Goal: Task Accomplishment & Management: Manage account settings

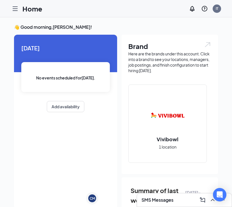
click at [16, 9] on icon "Hamburger" at bounding box center [15, 8] width 7 height 7
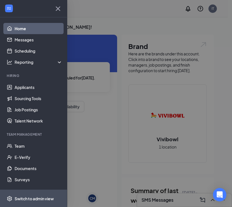
click at [20, 199] on div "Switch to admin view" at bounding box center [34, 199] width 39 height 6
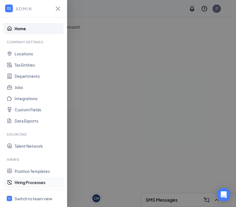
click at [24, 184] on link "Hiring Processes" at bounding box center [39, 182] width 48 height 11
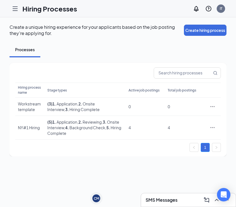
click at [15, 8] on icon "Hamburger" at bounding box center [15, 9] width 4 height 4
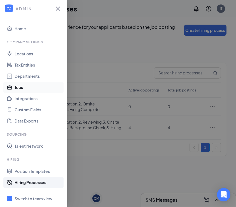
click at [19, 87] on link "Jobs" at bounding box center [39, 87] width 48 height 11
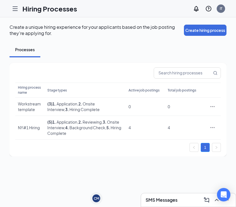
click at [15, 11] on icon "Hamburger" at bounding box center [15, 8] width 7 height 7
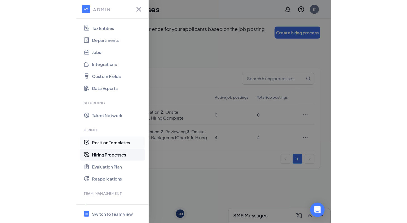
scroll to position [40, 0]
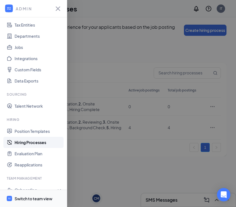
click at [31, 199] on div "Switch to team view" at bounding box center [34, 199] width 38 height 6
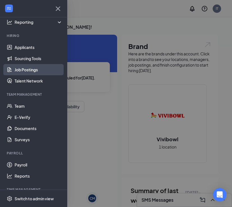
click at [32, 73] on link "Job Postings" at bounding box center [39, 69] width 48 height 11
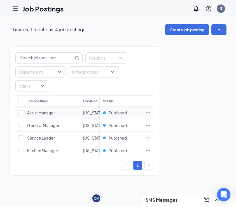
click at [147, 112] on icon "Ellipses" at bounding box center [148, 113] width 6 height 6
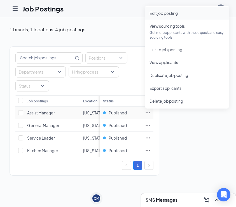
click at [167, 15] on span "Edit job posting" at bounding box center [164, 13] width 28 height 5
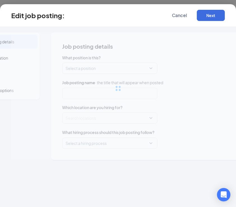
type input "Assist Manager"
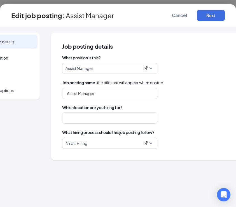
type input "New York"
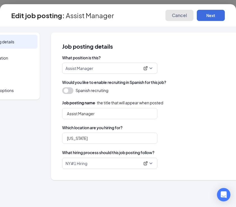
click at [181, 15] on span "Cancel" at bounding box center [179, 16] width 15 height 6
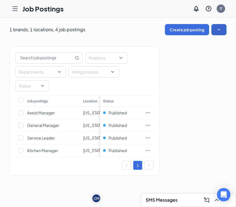
click at [218, 29] on icon "SmallChevronDown" at bounding box center [219, 30] width 6 height 6
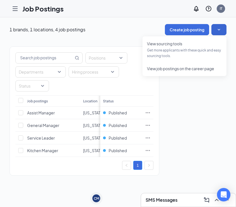
click at [122, 17] on div "Job Postings IT" at bounding box center [118, 8] width 236 height 17
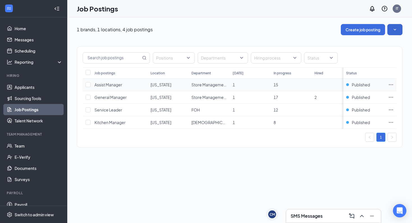
click at [236, 85] on icon "Ellipses" at bounding box center [391, 84] width 4 height 1
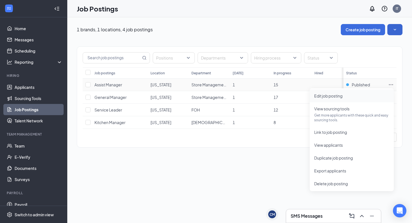
click at [236, 96] on span "Edit job posting" at bounding box center [328, 96] width 28 height 5
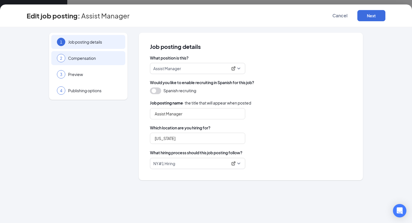
click at [87, 59] on span "Compensation" at bounding box center [94, 58] width 52 height 6
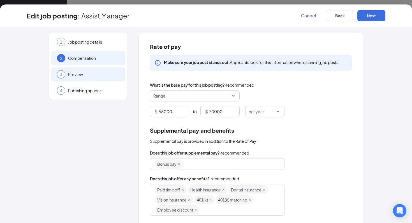
click at [83, 74] on span "Preview" at bounding box center [94, 75] width 52 height 6
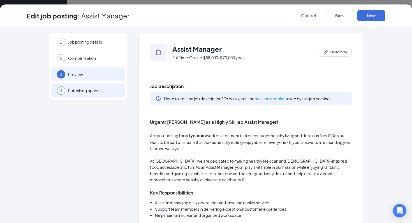
click at [81, 91] on span "Publishing options" at bounding box center [94, 91] width 52 height 6
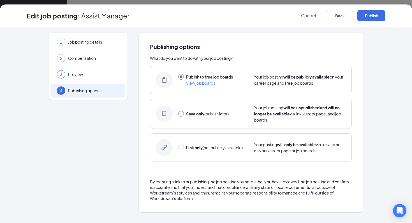
click at [181, 114] on input "radio" at bounding box center [181, 114] width 6 height 6
radio input "true"
radio input "false"
click at [236, 16] on button "Save only" at bounding box center [371, 15] width 28 height 11
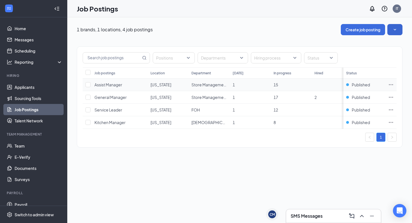
click at [236, 85] on icon "Ellipses" at bounding box center [391, 85] width 6 height 6
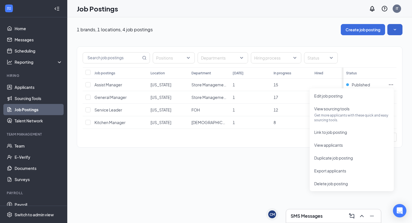
click at [236, 178] on div "1 brands, 1 locations, 4 job postings Create job posting Positions Departments …" at bounding box center [239, 120] width 344 height 206
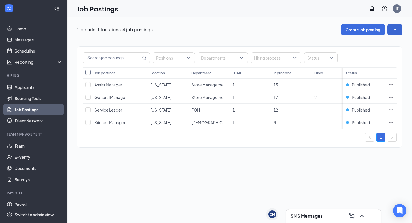
click at [90, 72] on input "Select all" at bounding box center [87, 72] width 5 height 5
checkbox input "true"
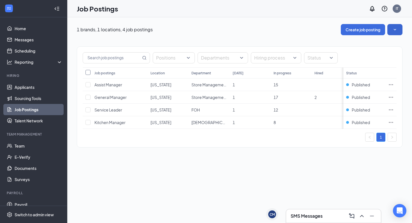
checkbox input "true"
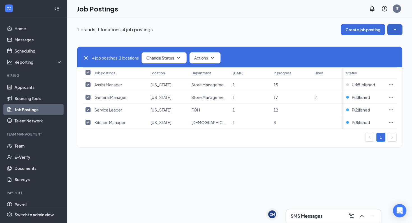
click at [236, 27] on button "button" at bounding box center [394, 29] width 15 height 11
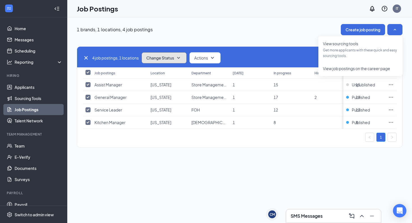
click at [174, 55] on button "Change Status" at bounding box center [163, 57] width 45 height 11
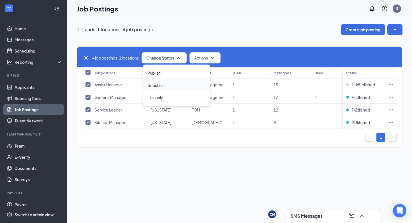
click at [160, 86] on span "Unpublish" at bounding box center [156, 85] width 18 height 6
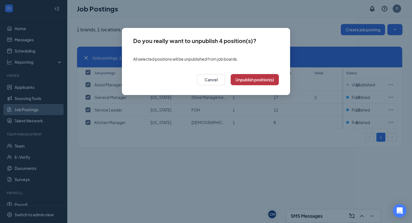
click at [236, 81] on button "Unpublish position(s)" at bounding box center [254, 79] width 48 height 11
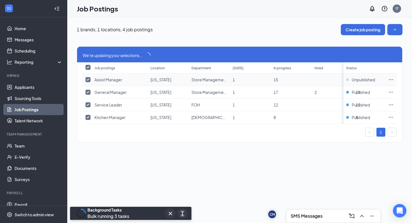
click at [236, 80] on icon "Ellipses" at bounding box center [391, 80] width 6 height 6
click at [236, 162] on div "1 brands, 1 locations, 4 job postings Create job posting We're updating your se…" at bounding box center [239, 120] width 344 height 206
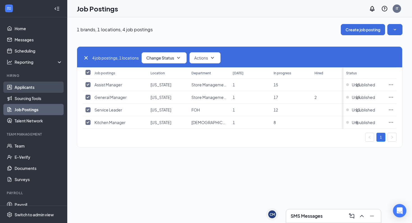
click at [27, 87] on link "Applicants" at bounding box center [39, 87] width 48 height 11
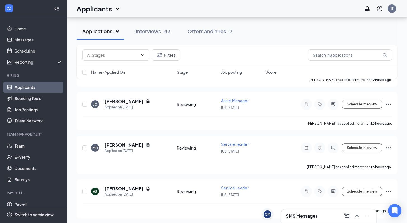
scroll to position [276, 0]
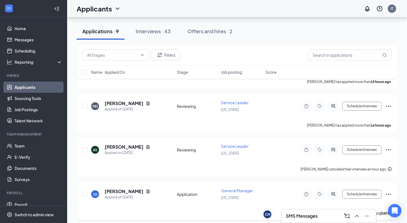
click at [236, 191] on icon "Ellipses" at bounding box center [389, 194] width 7 height 7
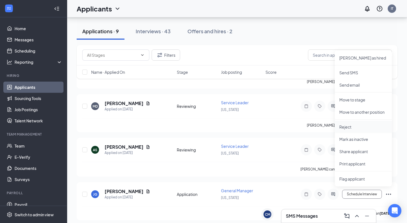
click at [236, 122] on li "Reject" at bounding box center [363, 127] width 57 height 12
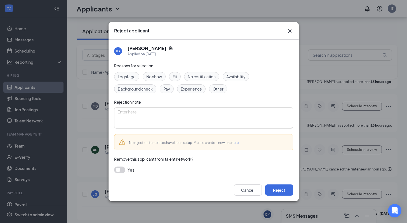
click at [122, 171] on button "button" at bounding box center [119, 170] width 11 height 7
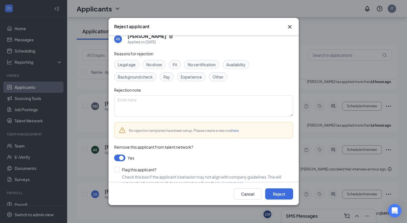
scroll to position [10, 0]
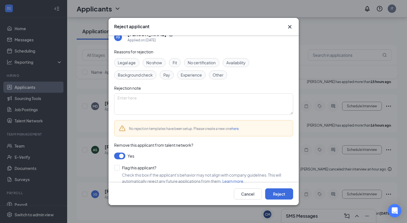
click at [143, 75] on span "Background check" at bounding box center [135, 75] width 35 height 6
click at [191, 75] on span "Experience" at bounding box center [191, 75] width 21 height 6
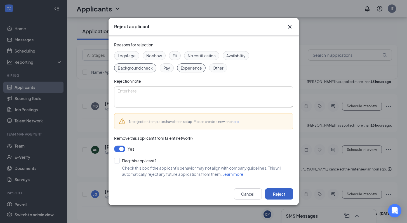
click at [236, 195] on button "Reject" at bounding box center [279, 194] width 28 height 11
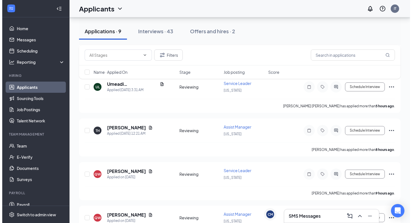
scroll to position [0, 0]
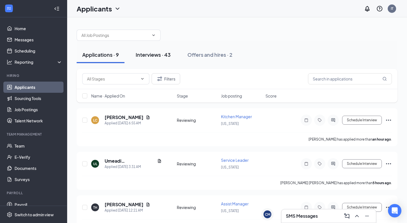
click at [154, 58] on button "Interviews · 43" at bounding box center [153, 54] width 46 height 17
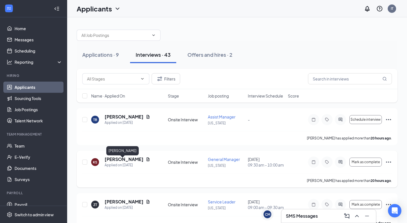
click at [125, 162] on h5 "Kaylyn Smith" at bounding box center [124, 160] width 39 height 6
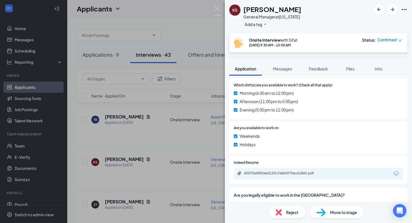
scroll to position [227, 0]
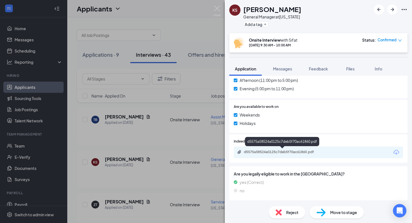
click at [236, 152] on div "d5575a58524a0125c7deb5f70ac61860.pdf" at bounding box center [283, 152] width 78 height 4
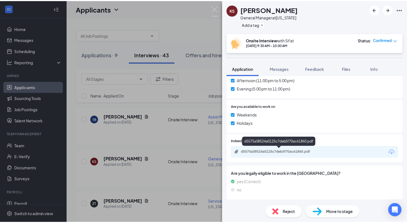
scroll to position [225, 0]
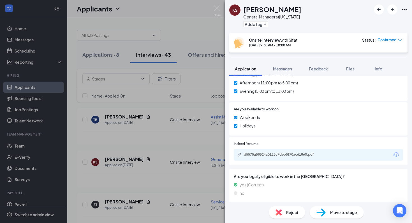
click at [183, 141] on div "KS Kaylyn Smith General Manager at New York Add a tag Onsite Interview with Sif…" at bounding box center [206, 111] width 412 height 223
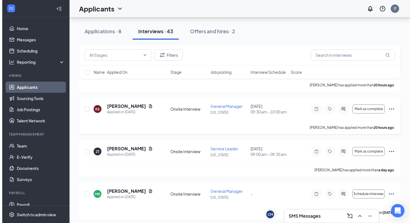
scroll to position [54, 0]
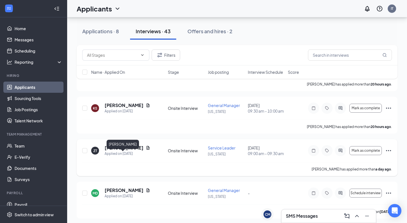
click at [118, 151] on h5 "[PERSON_NAME]" at bounding box center [124, 148] width 39 height 6
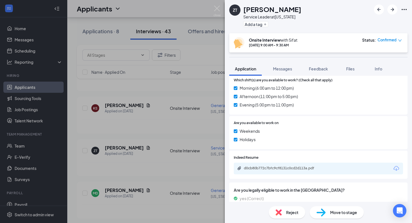
scroll to position [227, 0]
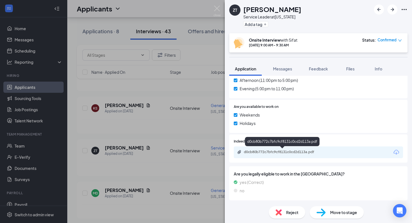
click at [236, 153] on div "d0cb80b772c7bfc9cf8131c0cd2d113a.pdf" at bounding box center [283, 152] width 78 height 4
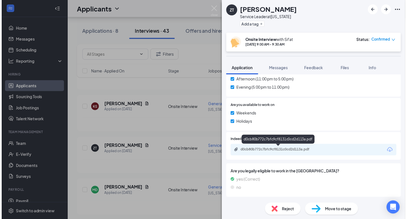
scroll to position [225, 0]
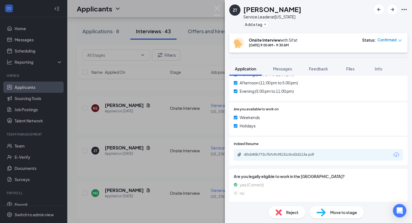
click at [175, 178] on div "ZT Zahir Thapseel Service Leader at New York Add a tag Onsite Interview with Si…" at bounding box center [206, 111] width 412 height 223
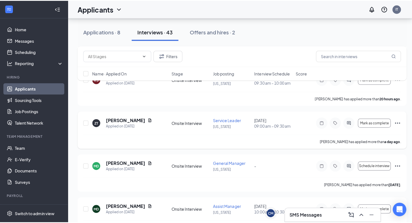
scroll to position [77, 0]
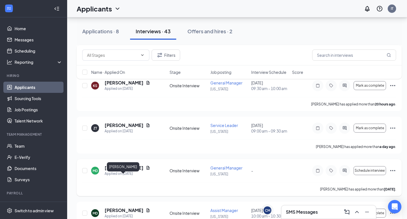
click at [111, 171] on h5 "[PERSON_NAME]" at bounding box center [124, 168] width 39 height 6
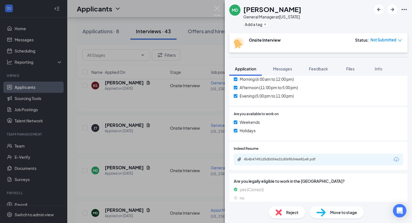
scroll to position [243, 0]
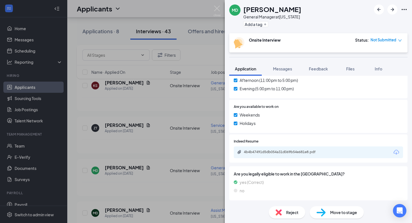
click at [236, 149] on div "4b4b47491d5db054a31d069b54e681e8.pdf" at bounding box center [317, 153] width 169 height 12
click at [236, 153] on div "4b4b47491d5db054a31d069b54e681e8.pdf" at bounding box center [283, 152] width 78 height 4
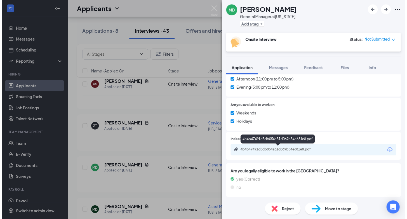
scroll to position [240, 0]
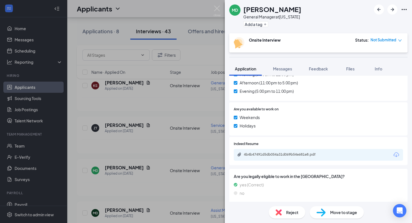
click at [174, 113] on div "MD Michael Davila General Manager at New York Add a tag Onsite Interview Status…" at bounding box center [206, 111] width 412 height 223
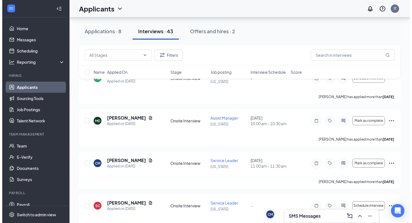
scroll to position [182, 0]
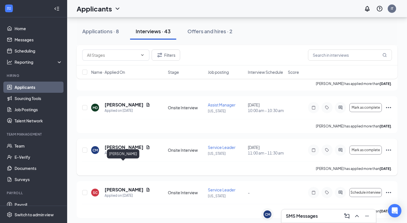
click at [123, 151] on h5 "[PERSON_NAME]" at bounding box center [124, 147] width 39 height 6
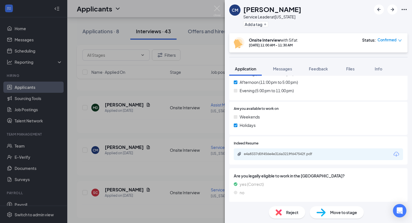
scroll to position [227, 0]
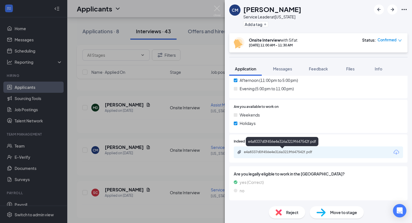
click at [236, 151] on div "e4a8337d0f456e4e316a3219f647542f.pdf" at bounding box center [283, 152] width 78 height 4
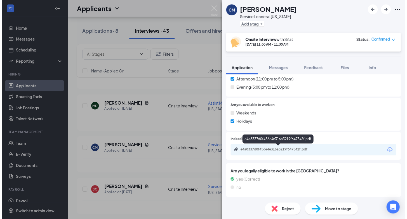
scroll to position [225, 0]
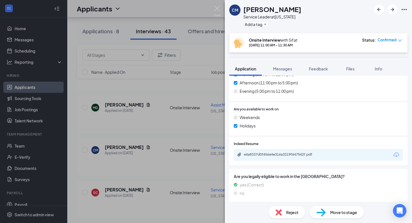
click at [154, 144] on div "CM Chelsea Marius Service Leader at New York Add a tag Onsite Interview with Si…" at bounding box center [206, 111] width 412 height 223
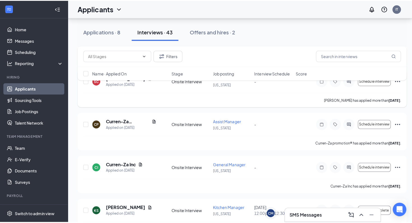
scroll to position [295, 0]
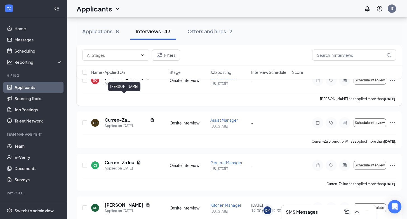
click at [118, 81] on h5 "Shaquaeja Chisolm" at bounding box center [124, 77] width 39 height 6
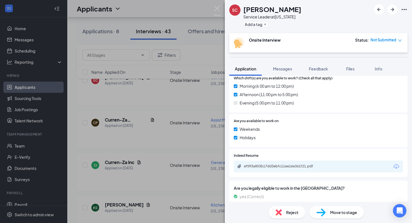
scroll to position [227, 0]
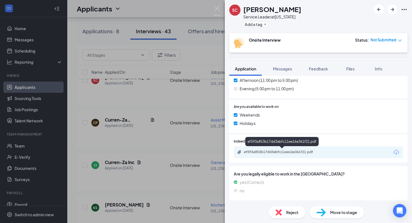
click at [236, 151] on div "ef593a853b17dd3ebfc11ee16e361f21.pdf" at bounding box center [283, 152] width 78 height 4
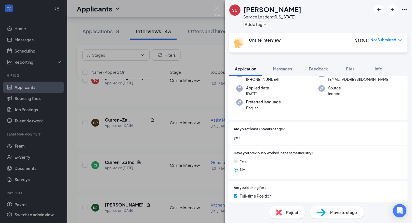
click at [236, 207] on div "Reject" at bounding box center [286, 213] width 36 height 12
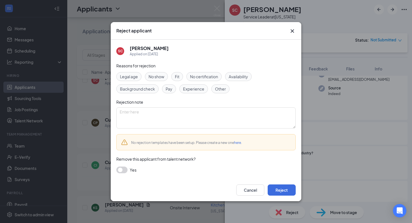
click at [148, 90] on span "Background check" at bounding box center [137, 89] width 35 height 6
click at [204, 85] on div "Experience" at bounding box center [193, 89] width 29 height 9
click at [142, 87] on span "Background check" at bounding box center [137, 89] width 35 height 6
click at [236, 189] on button "Reject" at bounding box center [281, 190] width 28 height 11
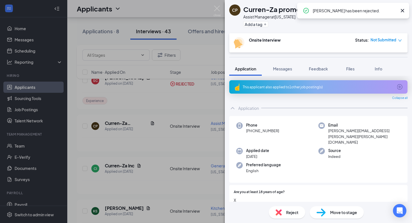
click at [150, 177] on div "CP Curren-Za promotion® Assist Manager at New York Add a tag Onsite Interview S…" at bounding box center [206, 111] width 412 height 223
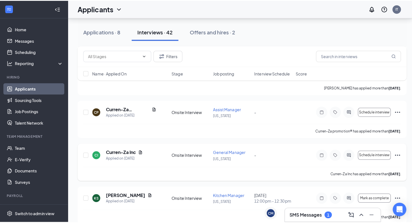
scroll to position [264, 0]
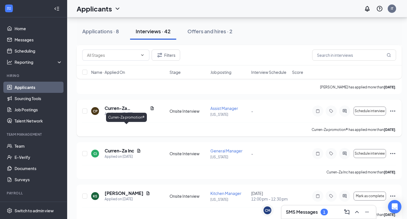
click at [113, 111] on h5 "Curren-Za promotion®" at bounding box center [126, 108] width 43 height 6
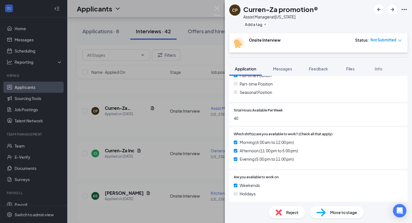
scroll to position [243, 0]
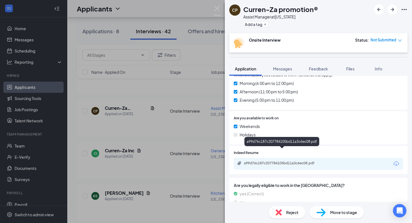
click at [236, 161] on div "a99d76c187c207784105bd11a3c6ec08.pdf" at bounding box center [283, 163] width 78 height 4
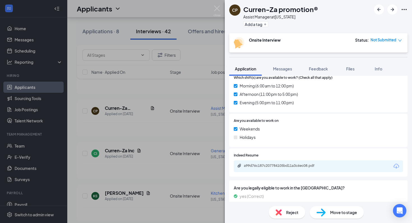
click at [236, 207] on span "Reject" at bounding box center [292, 213] width 12 height 6
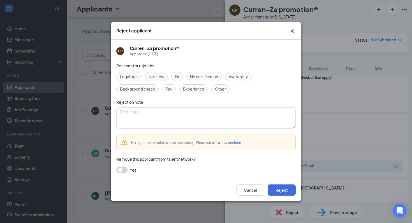
click at [217, 88] on span "Other" at bounding box center [220, 89] width 11 height 6
click at [207, 118] on textarea at bounding box center [205, 118] width 179 height 21
type textarea "Ad"
click at [236, 192] on button "Reject" at bounding box center [281, 190] width 28 height 11
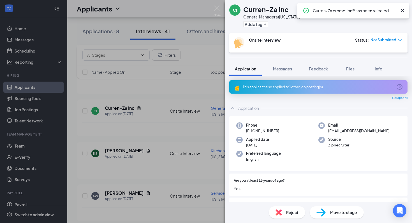
click at [127, 154] on div "CI Curren-Za Inc General Manager at New York Add a tag Onsite Interview Status …" at bounding box center [206, 111] width 412 height 223
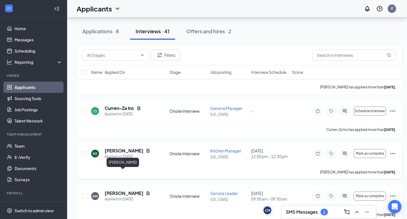
click at [116, 154] on h5 "Kevin Stanley" at bounding box center [124, 151] width 39 height 6
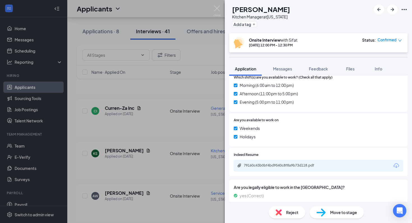
scroll to position [227, 0]
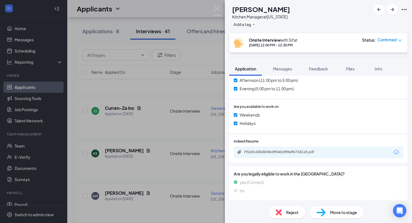
click at [236, 151] on div "79160c43b0bf4bd9540c8f8a9b73d118.pdf" at bounding box center [283, 152] width 78 height 4
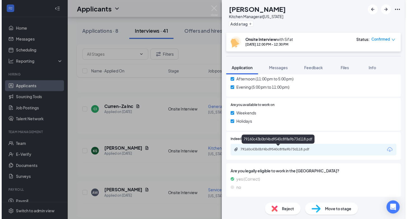
scroll to position [225, 0]
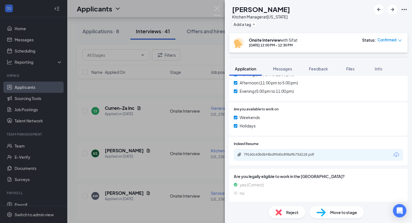
click at [155, 167] on div "KS Kevin Stanley Kitchen Manager at New York Add a tag Onsite Interview with Si…" at bounding box center [206, 111] width 412 height 223
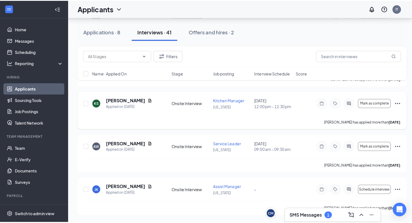
scroll to position [342, 0]
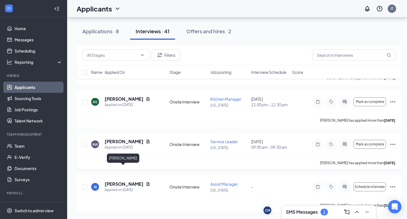
click at [123, 145] on h5 "Aaliyah Wright" at bounding box center [124, 142] width 39 height 6
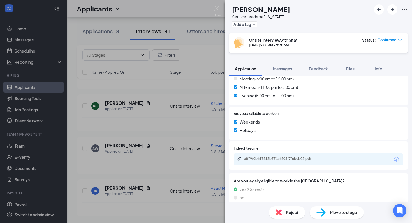
scroll to position [227, 0]
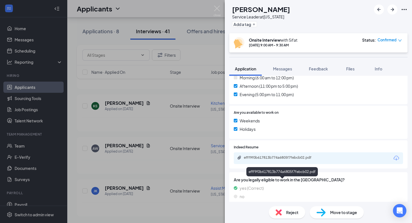
click at [236, 156] on div "efff9f0b617813b774a6805f7febcb02.pdf" at bounding box center [283, 158] width 78 height 4
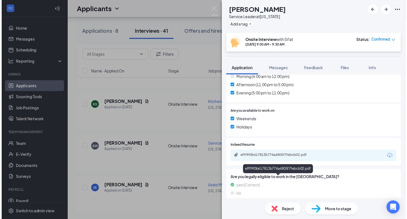
scroll to position [225, 0]
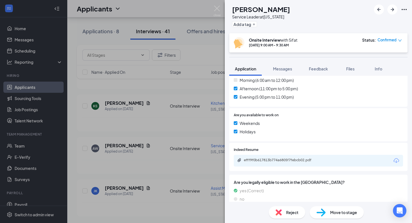
click at [156, 166] on div "AW Aaliyah Wright Service Leader at New York Add a tag Onsite Interview with Si…" at bounding box center [206, 111] width 412 height 223
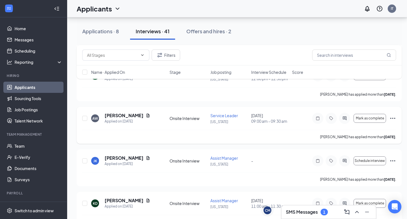
click at [236, 122] on icon "Ellipses" at bounding box center [393, 118] width 7 height 7
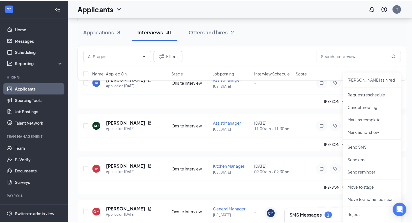
scroll to position [419, 0]
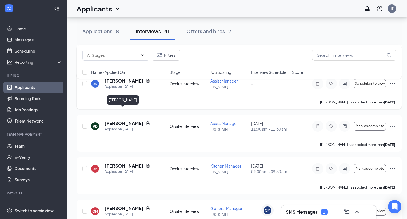
click at [123, 84] on h5 "Jordan Kessler" at bounding box center [124, 81] width 39 height 6
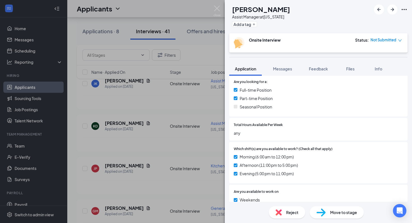
scroll to position [227, 0]
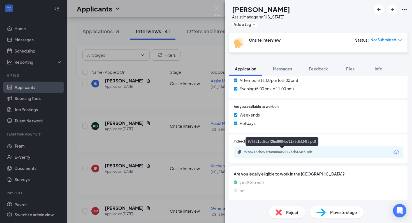
click at [236, 154] on div "976821ad6c7f25e8884e71178d5f34f3.pdf" at bounding box center [283, 152] width 78 height 4
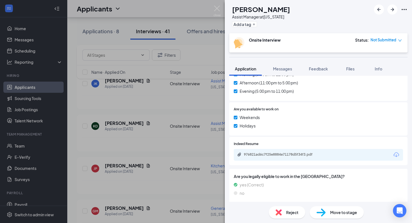
click at [236, 207] on div "Reject" at bounding box center [286, 213] width 36 height 12
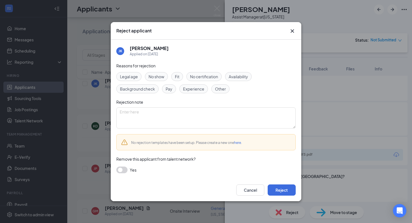
click at [194, 88] on span "Experience" at bounding box center [193, 89] width 21 height 6
click at [236, 191] on button "Reject" at bounding box center [281, 190] width 28 height 11
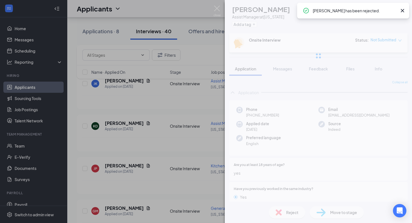
click at [136, 183] on div "JK Jordan Kessler Assist Manager at New York Add a tag Onsite Interview Status …" at bounding box center [206, 111] width 412 height 223
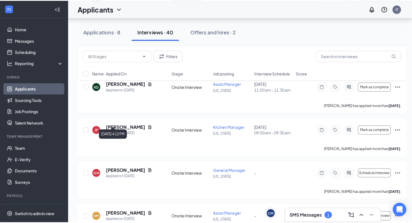
scroll to position [422, 0]
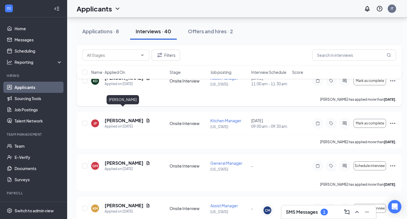
click at [118, 81] on h5 "Kendy Dorvin" at bounding box center [124, 78] width 39 height 6
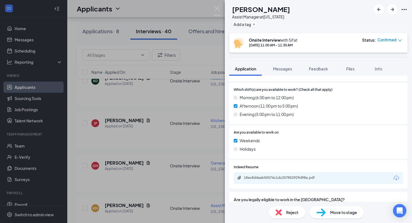
scroll to position [243, 0]
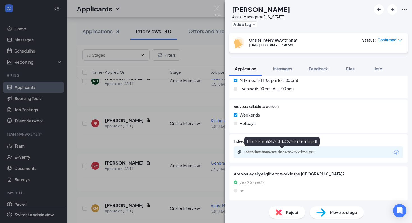
click at [236, 151] on div "18ec8d4eab50574c1dc207852929d98a.pdf" at bounding box center [283, 152] width 78 height 4
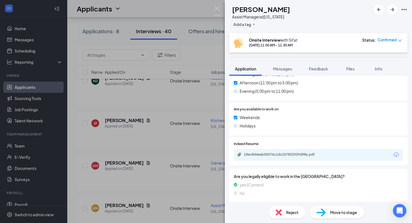
click at [236, 207] on span "Reject" at bounding box center [292, 213] width 12 height 6
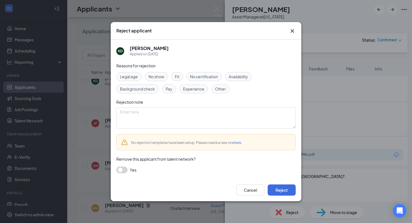
click at [187, 89] on span "Experience" at bounding box center [193, 89] width 21 height 6
click at [236, 189] on button "Reject" at bounding box center [281, 190] width 28 height 11
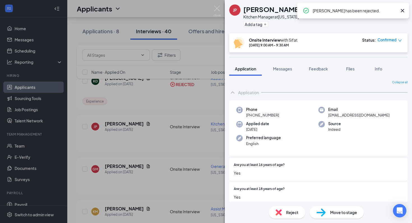
click at [135, 143] on div "JP JAYLINN PETERSON Kitchen Manager at New York Add a tag Onsite Interview with…" at bounding box center [206, 111] width 412 height 223
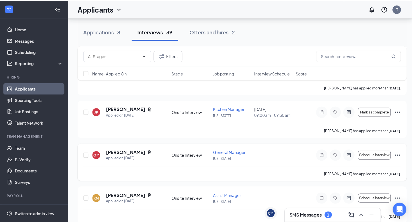
scroll to position [388, 0]
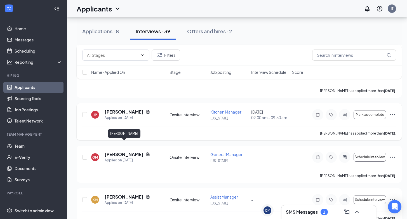
click at [128, 115] on h5 "JAYLINN PETERSON" at bounding box center [124, 112] width 39 height 6
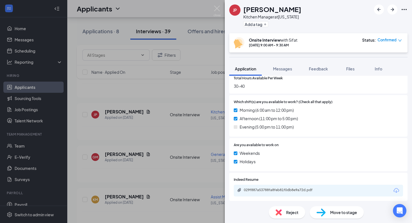
scroll to position [251, 0]
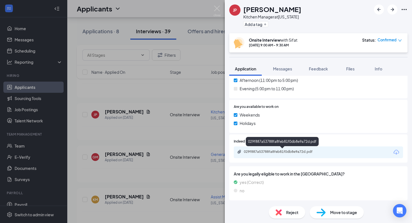
click at [236, 152] on div "029f887a53788fa8feb81f0db8e9a72d.pdf" at bounding box center [283, 152] width 78 height 4
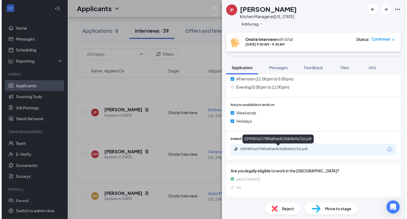
scroll to position [249, 0]
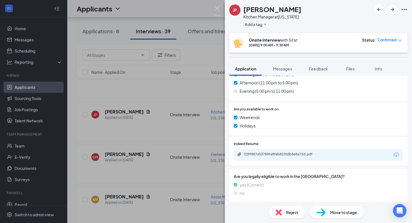
click at [144, 127] on div "JP JAYLINN PETERSON Kitchen Manager at New York Add a tag Onsite Interview with…" at bounding box center [206, 111] width 412 height 223
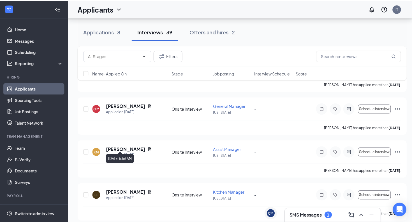
scroll to position [452, 0]
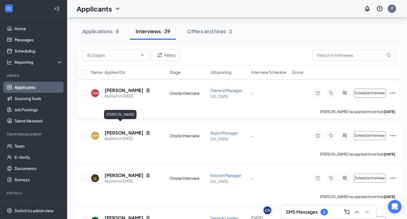
click at [116, 94] on h5 "GUILLAUME MARGARITTA" at bounding box center [124, 90] width 39 height 6
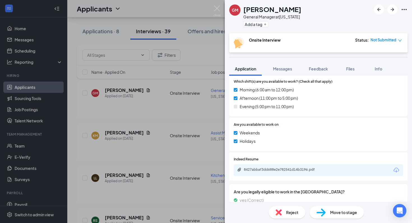
scroll to position [251, 0]
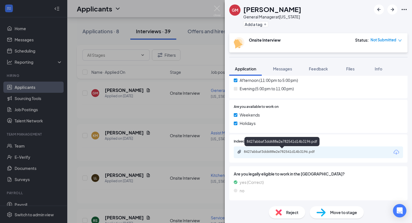
click at [236, 154] on div "8427abbaf3dd688e2e782541d14b3196.pdf" at bounding box center [283, 152] width 78 height 4
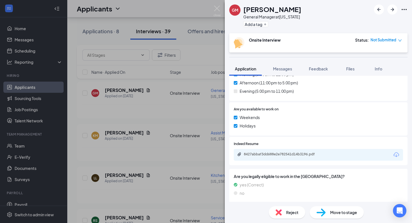
click at [236, 207] on div "Reject" at bounding box center [286, 213] width 36 height 12
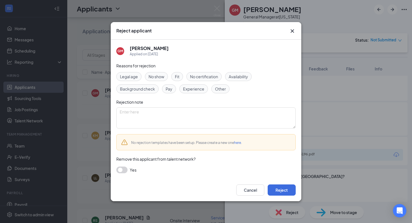
click at [194, 90] on span "Experience" at bounding box center [193, 89] width 21 height 6
click at [236, 187] on button "Reject" at bounding box center [281, 190] width 28 height 11
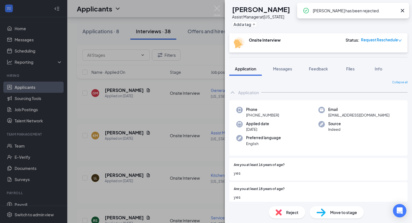
click at [131, 150] on div "KM Kayle Mullings Assist Manager at New York Add a tag Onsite Interview Status …" at bounding box center [206, 111] width 412 height 223
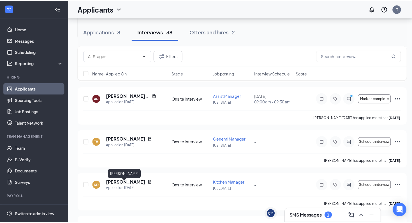
scroll to position [462, 0]
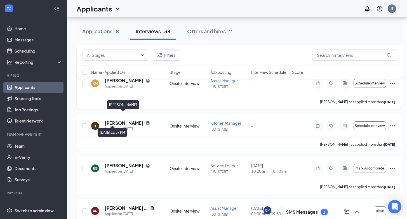
click at [117, 84] on h5 "Kayle Mullings" at bounding box center [124, 81] width 39 height 6
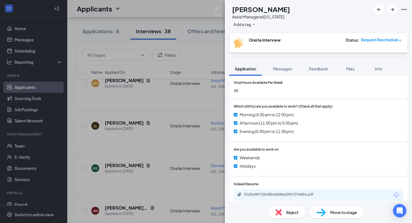
scroll to position [251, 0]
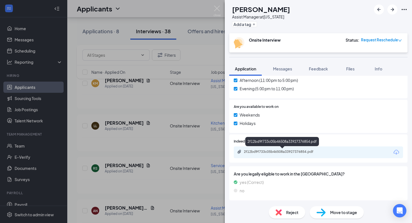
click at [236, 154] on div "2f12bd9f733c05b46508a33927376854.pdf" at bounding box center [283, 152] width 78 height 4
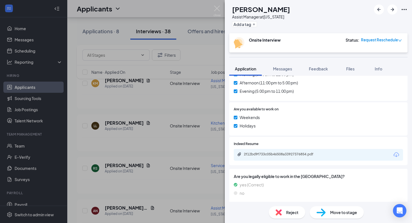
click at [236, 207] on span "Reject" at bounding box center [292, 213] width 12 height 6
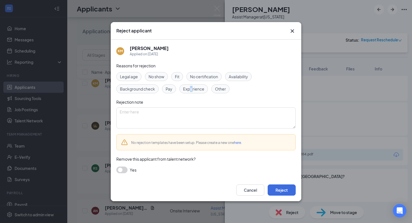
click at [191, 88] on span "Experience" at bounding box center [193, 89] width 21 height 6
click at [198, 92] on span "Experience" at bounding box center [193, 89] width 21 height 6
click at [236, 190] on button "Reject" at bounding box center [281, 190] width 28 height 11
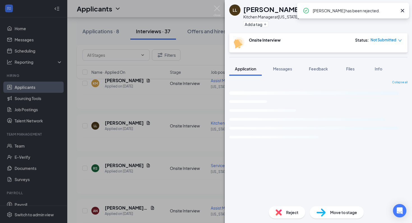
click at [156, 144] on div "LL Lauryn Lebron Kitchen Manager at New York Add a tag Onsite Interview Status …" at bounding box center [206, 111] width 412 height 223
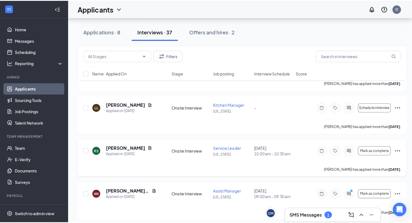
scroll to position [436, 0]
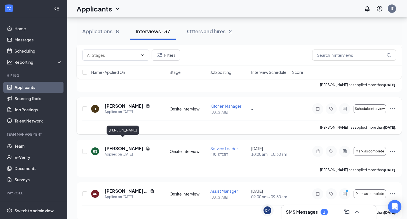
click at [121, 109] on h5 "Lauryn Lebron" at bounding box center [124, 106] width 39 height 6
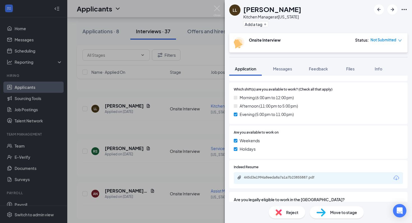
scroll to position [227, 0]
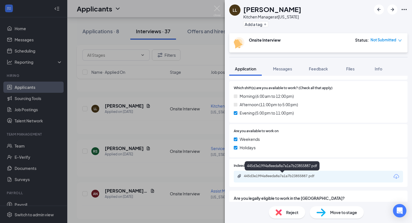
click at [236, 176] on div "445d3e1994a8eeda8a7a1a7b23855887.pdf" at bounding box center [283, 176] width 78 height 4
click at [176, 175] on div "LL Lauryn Lebron Kitchen Manager at New York Add a tag Onsite Interview Status …" at bounding box center [206, 111] width 412 height 223
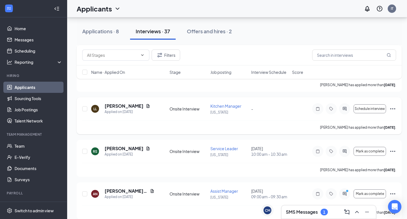
click at [236, 112] on icon "Ellipses" at bounding box center [393, 109] width 7 height 7
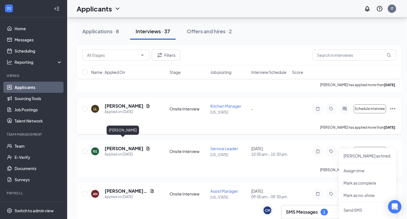
click at [127, 109] on h5 "Lauryn Lebron" at bounding box center [124, 106] width 39 height 6
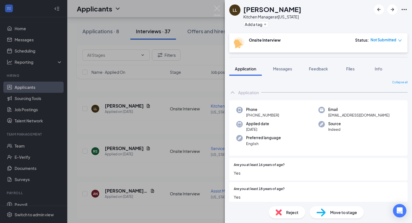
click at [236, 207] on img at bounding box center [278, 213] width 6 height 6
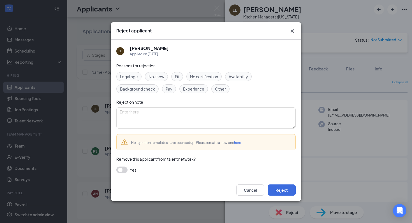
click at [196, 90] on span "Experience" at bounding box center [193, 89] width 21 height 6
click at [236, 188] on button "Reject" at bounding box center [281, 190] width 28 height 11
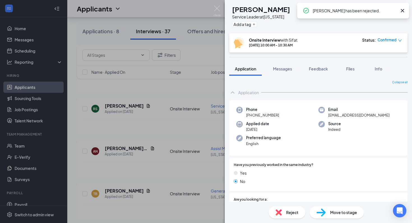
click at [176, 128] on div "RS Rene Saenz Service Leader at New York Add a tag Onsite Interview with Sifat …" at bounding box center [206, 111] width 412 height 223
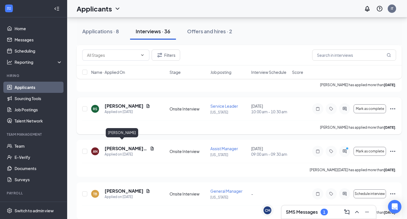
click at [115, 109] on h5 "Rene Saenz" at bounding box center [124, 106] width 39 height 6
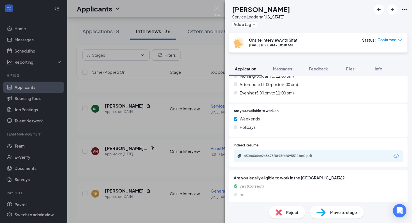
scroll to position [203, 0]
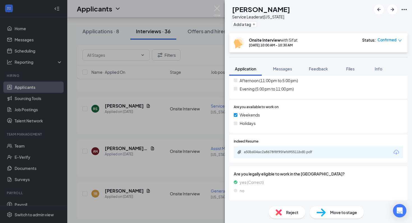
click at [236, 154] on div "a50b604ac2a8678f8f95fef695511bd0.pdf" at bounding box center [283, 152] width 78 height 4
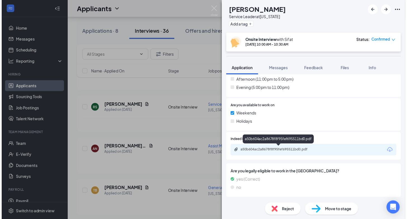
scroll to position [201, 0]
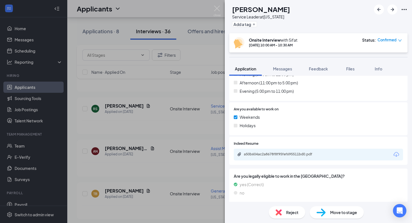
click at [162, 130] on div "RS Rene Saenz Service Leader at New York Add a tag Onsite Interview with Sifat …" at bounding box center [206, 111] width 412 height 223
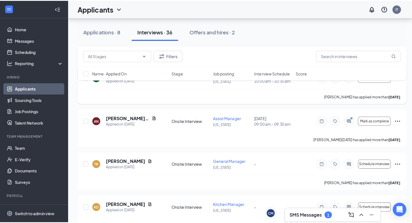
scroll to position [477, 0]
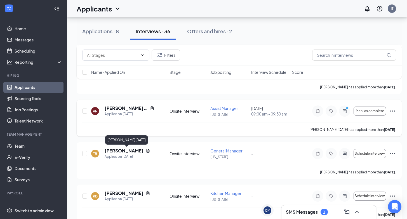
click at [115, 111] on h5 "Alix Noel" at bounding box center [126, 108] width 43 height 6
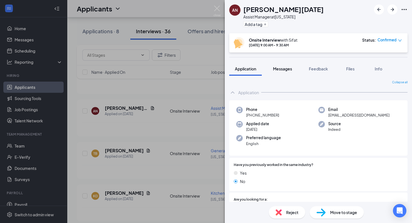
click at [236, 69] on span "Messages" at bounding box center [282, 68] width 19 height 5
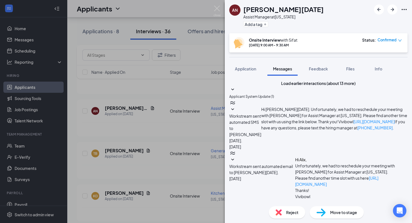
scroll to position [204, 0]
click at [236, 69] on span "Application" at bounding box center [245, 68] width 21 height 5
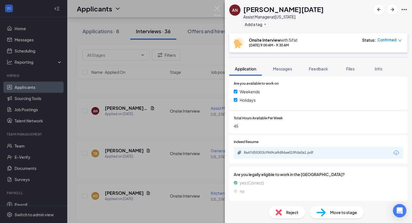
scroll to position [203, 0]
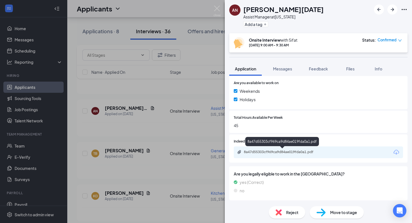
click at [236, 153] on div "8a47d55303cf969ca9d84ae019fda0a1.pdf" at bounding box center [283, 152] width 78 height 4
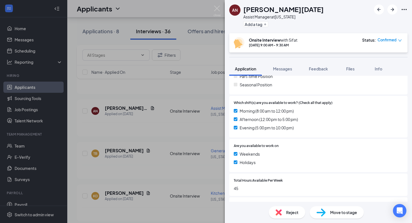
scroll to position [139, 0]
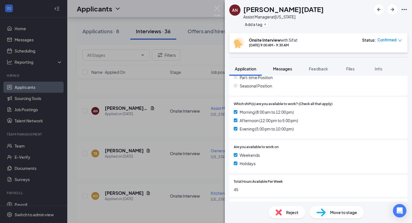
click at [236, 68] on span "Messages" at bounding box center [282, 68] width 19 height 5
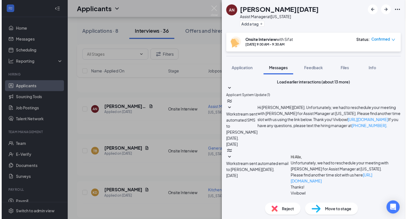
scroll to position [204, 0]
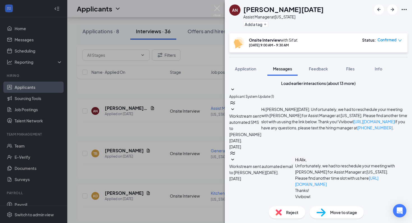
click at [146, 137] on div "AN Alix Noel Assist Manager at New York Add a tag Onsite Interview with Sifat S…" at bounding box center [206, 111] width 412 height 223
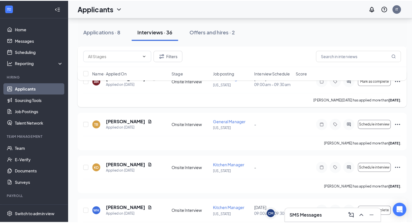
scroll to position [512, 0]
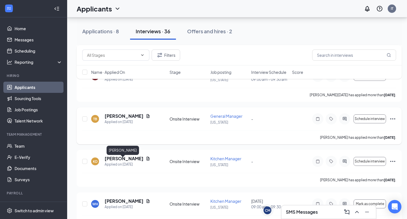
click at [118, 119] on h5 "Todd Bergman" at bounding box center [124, 116] width 39 height 6
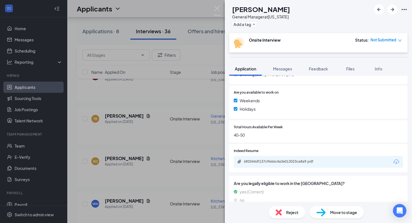
scroll to position [203, 0]
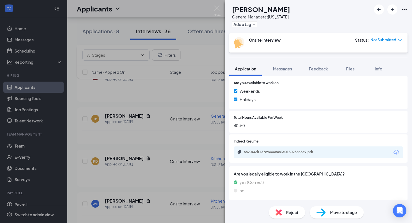
click at [236, 154] on div "682044df137c9666c4a3e013023ca8a9.pdf" at bounding box center [283, 152] width 78 height 4
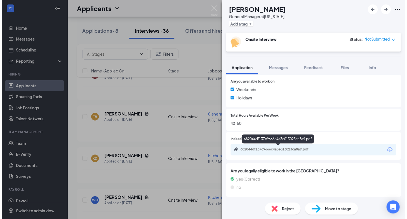
scroll to position [201, 0]
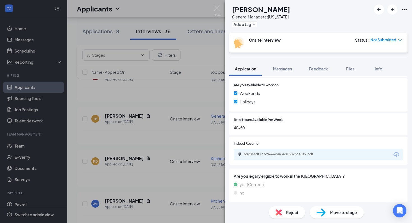
click at [160, 179] on div "TB Todd Bergman General Manager at New York Add a tag Onsite Interview Status :…" at bounding box center [206, 111] width 412 height 223
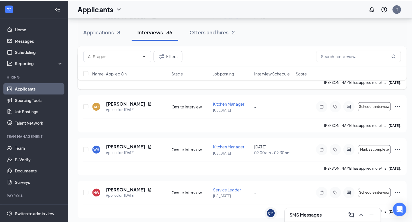
scroll to position [569, 0]
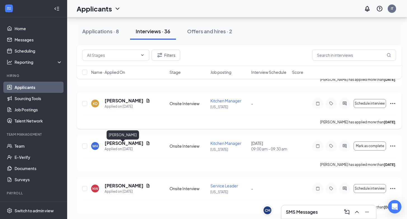
click at [116, 104] on h5 "Kendy Dorvin" at bounding box center [124, 101] width 39 height 6
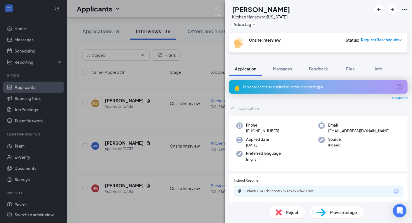
scroll to position [2, 0]
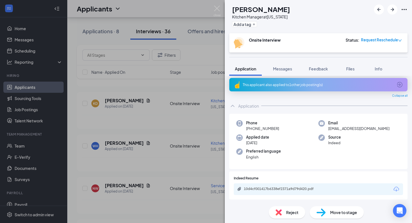
click at [236, 188] on div "10d4cf001417b6338ef2371a9d79d420.pdf" at bounding box center [283, 189] width 78 height 4
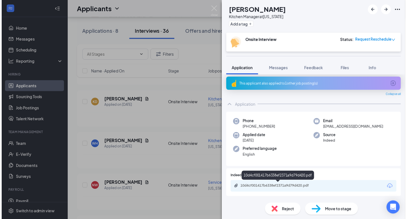
scroll to position [0, 0]
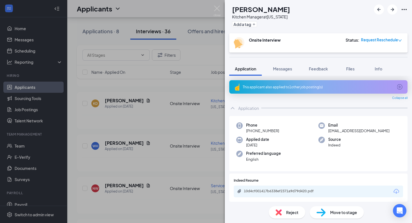
click at [236, 207] on img at bounding box center [278, 213] width 6 height 6
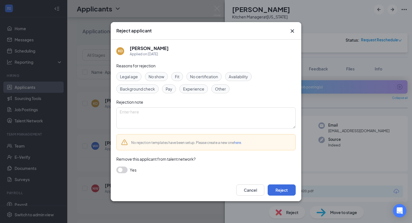
click at [196, 91] on span "Experience" at bounding box center [193, 89] width 21 height 6
click at [236, 190] on button "Reject" at bounding box center [281, 190] width 28 height 11
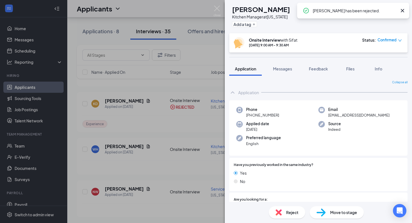
click at [162, 176] on div "WH WILLIAM HARRIS Kitchen Manager at New York Add a tag Onsite Interview with S…" at bounding box center [206, 111] width 412 height 223
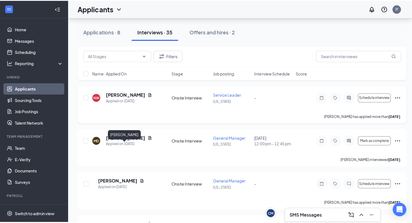
scroll to position [616, 0]
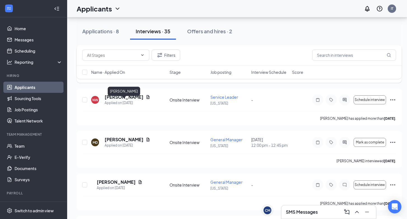
click at [117, 58] on h5 "WILLIAM HARRIS" at bounding box center [124, 55] width 39 height 6
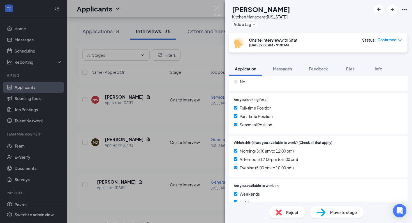
scroll to position [203, 0]
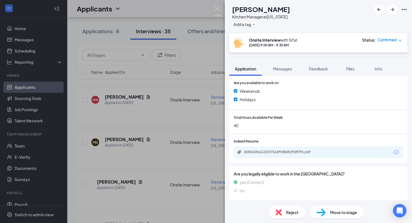
click at [236, 150] on div "d28410fe11222f7514ffd8681ffd97f6.pdf" at bounding box center [317, 153] width 169 height 12
click at [236, 151] on div "d28410fe11222f7514ffd8681ffd97f6.pdf" at bounding box center [283, 152] width 78 height 4
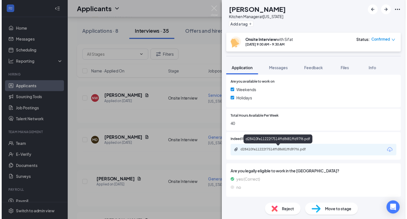
scroll to position [201, 0]
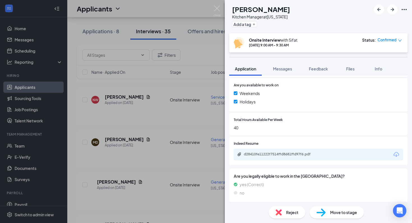
click at [148, 168] on div "WH WILLIAM HARRIS Kitchen Manager at New York Add a tag Onsite Interview with S…" at bounding box center [206, 111] width 412 height 223
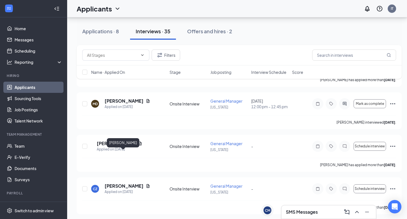
scroll to position [623, 0]
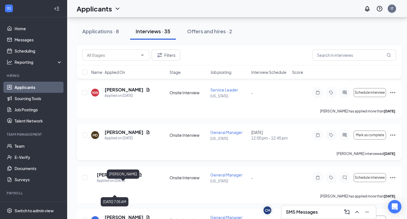
click at [121, 136] on h5 "Mohamed Diop" at bounding box center [124, 132] width 39 height 6
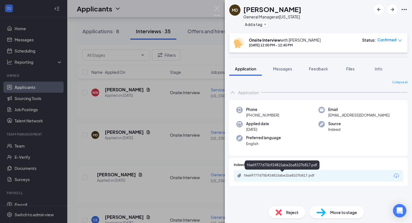
click at [236, 176] on div "f6e69777d75b924815abe1ba8107b817.pdf" at bounding box center [283, 176] width 78 height 4
click at [114, 163] on div "MD Mohamed Diop General Manager at New York Add a tag Onsite Interview with Ivy…" at bounding box center [206, 111] width 412 height 223
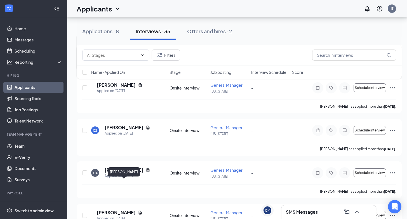
scroll to position [716, 0]
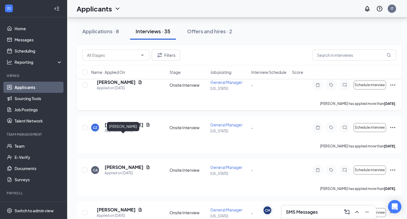
click at [122, 85] on h5 "Jonathan Jones" at bounding box center [116, 82] width 39 height 6
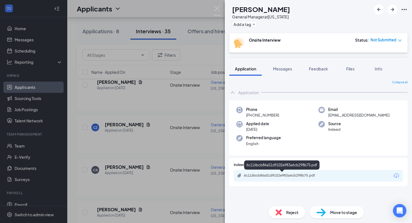
click at [236, 180] on div "6c116bcb86a51d9102e983a6cb298b75.pdf" at bounding box center [317, 176] width 169 height 12
click at [236, 174] on div "6c116bcb86a51d9102e983a6cb298b75.pdf" at bounding box center [283, 176] width 78 height 4
click at [236, 207] on img at bounding box center [278, 213] width 6 height 6
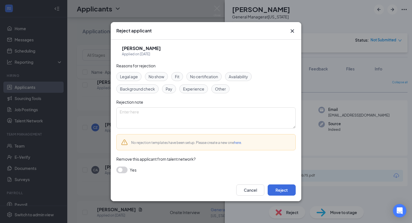
click at [191, 87] on span "Experience" at bounding box center [193, 89] width 21 height 6
click at [236, 188] on button "Reject" at bounding box center [281, 190] width 28 height 11
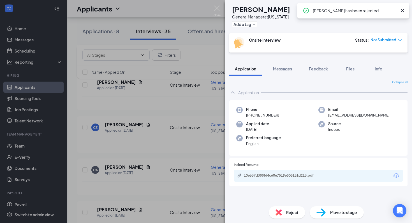
click at [153, 161] on div "CZ Crystal Zacharoff General Manager at New York Add a tag Onsite Interview Sta…" at bounding box center [206, 111] width 412 height 223
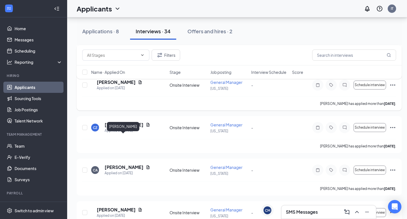
click at [121, 85] on h5 "Jonathan Jones" at bounding box center [116, 82] width 39 height 6
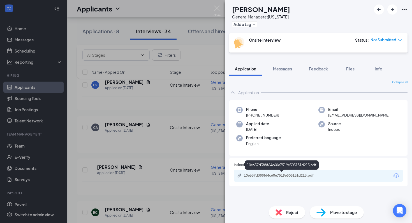
click at [236, 177] on div "10e637d388f64c60e7519e505131d213.pdf" at bounding box center [283, 176] width 78 height 4
click at [236, 207] on div "Reject" at bounding box center [286, 213] width 36 height 12
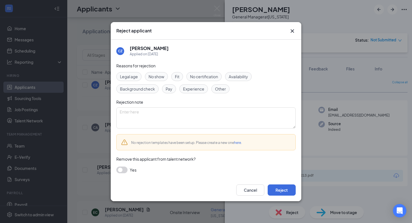
click at [196, 90] on span "Experience" at bounding box center [193, 89] width 21 height 6
click at [236, 188] on button "Reject" at bounding box center [281, 190] width 28 height 11
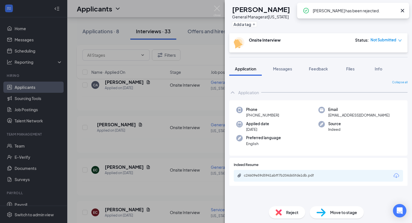
click at [145, 165] on div "CA Crystal Almonte General Manager at New York Add a tag Onsite Interview Statu…" at bounding box center [206, 111] width 412 height 223
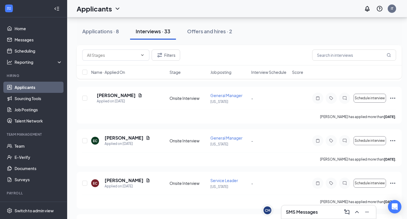
scroll to position [745, 0]
click at [122, 61] on div "Applied on Sep 8" at bounding box center [128, 59] width 46 height 6
click at [122, 56] on h5 "Crystal Almonte" at bounding box center [124, 53] width 39 height 6
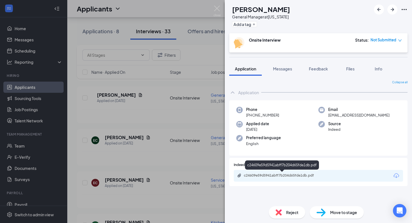
click at [236, 177] on div "c24609e59d5941abff7b204d65fde1db.pdf" at bounding box center [283, 176] width 78 height 4
click at [169, 163] on div "CA Crystal Almonte General Manager at New York Add a tag Onsite Interview Statu…" at bounding box center [206, 111] width 412 height 223
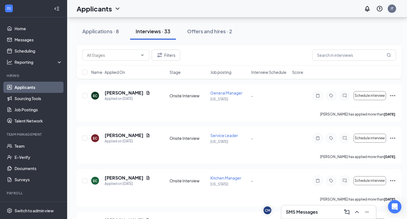
scroll to position [789, 0]
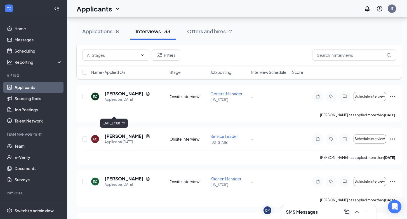
click at [116, 54] on h5 "Courtney Waul" at bounding box center [116, 51] width 39 height 6
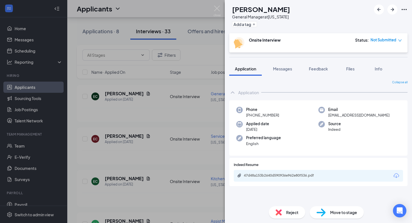
click at [236, 173] on div "47d48a153b2640d590936e962e80f536.pdf" at bounding box center [317, 176] width 169 height 12
click at [236, 174] on div "47d48a153b2640d590936e962e80f536.pdf" at bounding box center [283, 176] width 78 height 4
click at [236, 207] on div "Reject" at bounding box center [286, 213] width 36 height 12
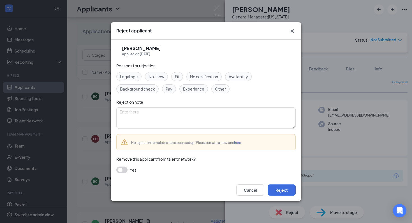
click at [151, 86] on span "Background check" at bounding box center [137, 89] width 35 height 6
click at [236, 193] on button "Reject" at bounding box center [281, 190] width 28 height 11
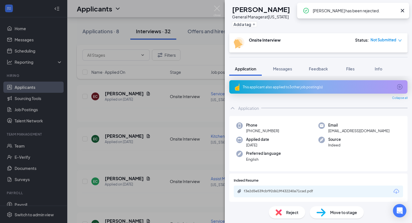
click at [121, 125] on div "EC Eduardo Caamano General Manager at New York Add a tag Onsite Interview Statu…" at bounding box center [206, 111] width 412 height 223
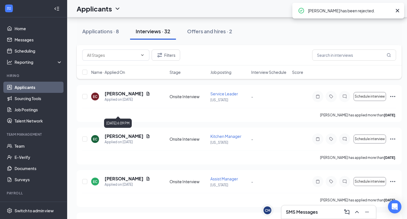
click at [121, 54] on h5 "Eduardo Caamano" at bounding box center [124, 51] width 39 height 6
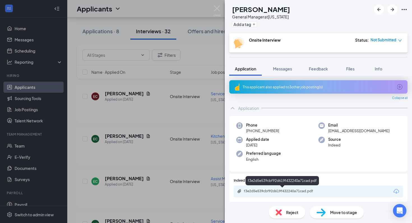
click at [236, 192] on div "f3e2d5e539cbf92d619f432240a71cad.pdf" at bounding box center [283, 191] width 78 height 4
click at [132, 179] on div "EC Eduardo Caamano General Manager at New York Add a tag Onsite Interview Statu…" at bounding box center [206, 111] width 412 height 223
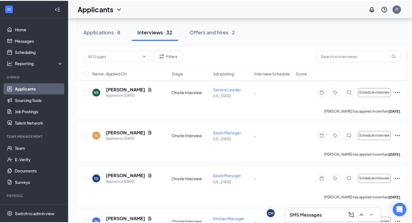
scroll to position [928, 0]
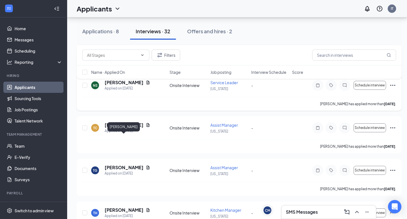
click at [122, 86] on h5 "Nathalia Sanchez" at bounding box center [124, 83] width 39 height 6
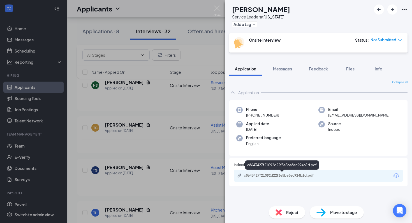
click at [236, 177] on div "c8643427f21092d22f3e5ba8ec924b1d.pdf" at bounding box center [283, 176] width 78 height 4
click at [236, 207] on div "Reject" at bounding box center [286, 213] width 36 height 12
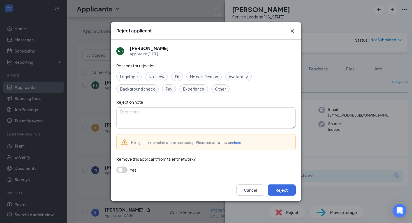
click at [198, 94] on div "Reasons for rejection Legal age No show Fit No certification Availability Backg…" at bounding box center [205, 121] width 179 height 116
click at [198, 88] on span "Experience" at bounding box center [193, 89] width 21 height 6
click at [236, 188] on button "Reject" at bounding box center [281, 190] width 28 height 11
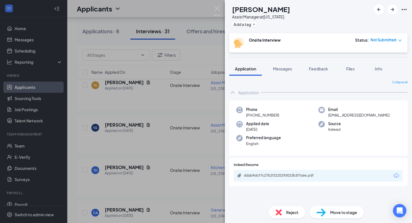
click at [236, 201] on div "Collapse all Application Phone +1 (347) 837-0071 Email tamikacollins0307@gmail.…" at bounding box center [318, 141] width 178 height 122
click at [236, 176] on div "ddab9dcf7c27b2f3220293023b3f7a6e.pdf" at bounding box center [283, 176] width 78 height 4
click at [236, 207] on img at bounding box center [278, 213] width 6 height 6
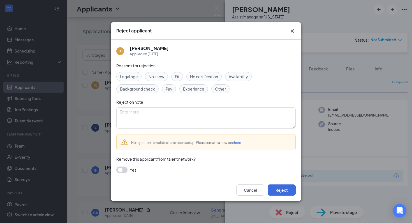
click at [191, 89] on span "Experience" at bounding box center [193, 89] width 21 height 6
click at [236, 192] on button "Reject" at bounding box center [281, 190] width 28 height 11
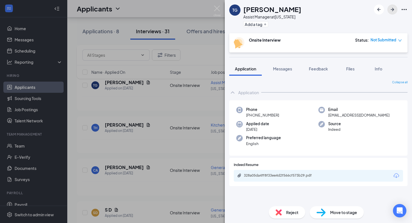
click at [236, 11] on icon "ArrowRight" at bounding box center [392, 9] width 7 height 7
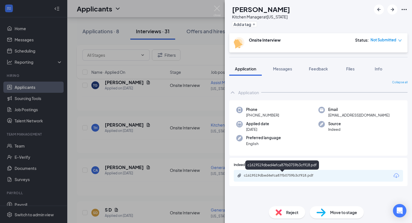
click at [236, 177] on div "c1619519dbed4efca87fb0759b3cf918.pdf" at bounding box center [283, 176] width 78 height 4
click at [236, 207] on img at bounding box center [278, 213] width 6 height 6
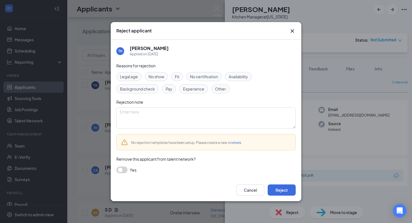
click at [199, 90] on span "Experience" at bounding box center [193, 89] width 21 height 6
click at [236, 192] on button "Reject" at bounding box center [281, 190] width 28 height 11
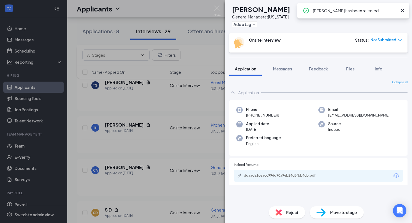
click at [236, 8] on icon "Cross" at bounding box center [402, 10] width 7 height 7
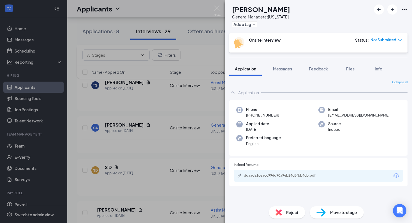
click at [236, 177] on div "ddaada1ceacc996d90a9eb24d8fbb4cb.pdf" at bounding box center [283, 176] width 78 height 4
click at [236, 10] on icon "ArrowRight" at bounding box center [391, 9] width 3 height 3
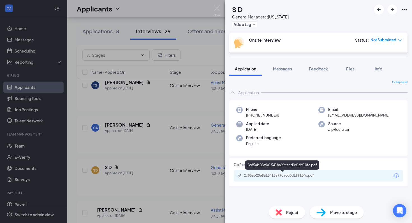
click at [236, 176] on div "2c85ab20e9a15418a99cacd0d19910fc.pdf" at bounding box center [283, 176] width 78 height 4
click at [236, 207] on span "Reject" at bounding box center [292, 213] width 12 height 6
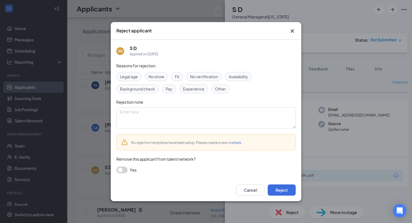
click at [196, 88] on span "Experience" at bounding box center [193, 89] width 21 height 6
click at [236, 192] on button "Reject" at bounding box center [281, 190] width 28 height 11
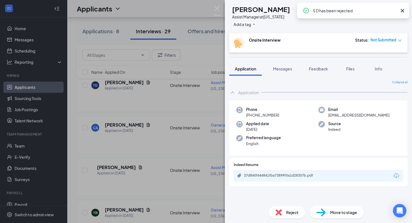
click at [236, 10] on icon "Cross" at bounding box center [402, 10] width 7 height 7
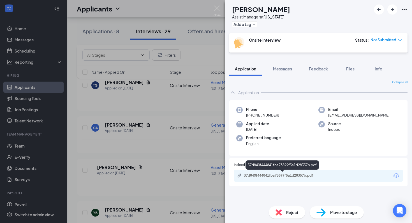
click at [236, 176] on div "37d840f444841fba73899f5a1d28357b.pdf" at bounding box center [283, 176] width 78 height 4
click at [236, 207] on div "Reject" at bounding box center [286, 213] width 36 height 12
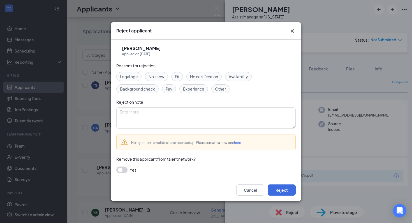
click at [195, 88] on span "Experience" at bounding box center [193, 89] width 21 height 6
click at [236, 189] on button "Reject" at bounding box center [281, 190] width 28 height 11
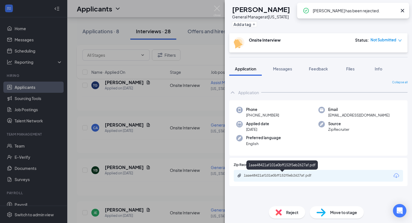
click at [236, 176] on div "1aae48421af101e0bff152f5eb2627af.pdf" at bounding box center [283, 176] width 78 height 4
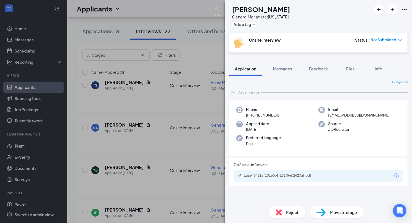
click at [236, 207] on img at bounding box center [278, 213] width 6 height 6
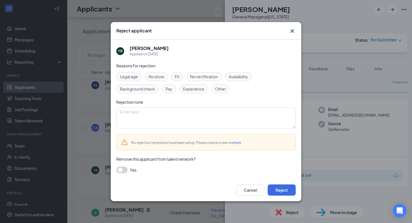
click at [236, 30] on icon "Cross" at bounding box center [292, 31] width 7 height 7
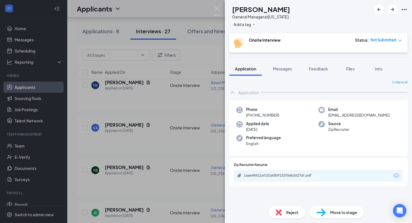
click at [236, 207] on div "Reject" at bounding box center [286, 213] width 36 height 12
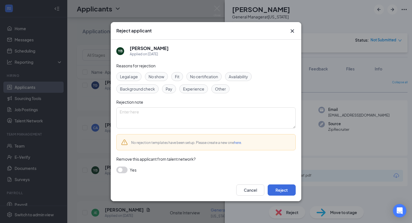
click at [192, 89] on span "Experience" at bounding box center [193, 89] width 21 height 6
click at [236, 189] on button "Reject" at bounding box center [281, 190] width 28 height 11
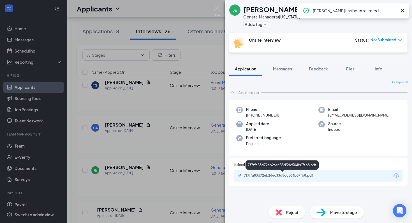
click at [236, 174] on div "7f7ffa83d72eb26ec33d5dc504b07fb8.pdf" at bounding box center [283, 176] width 78 height 4
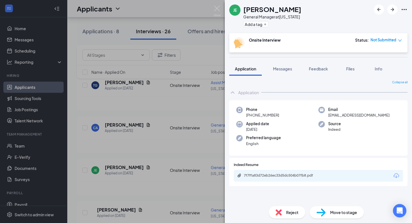
click at [236, 207] on img at bounding box center [278, 213] width 6 height 6
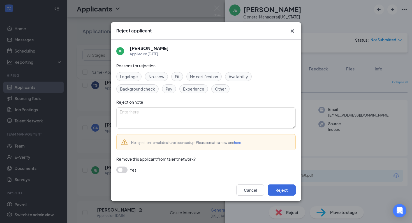
click at [199, 88] on span "Experience" at bounding box center [193, 89] width 21 height 6
click at [236, 197] on div "Cancel Reject" at bounding box center [206, 190] width 190 height 22
click at [236, 193] on button "Reject" at bounding box center [281, 190] width 28 height 11
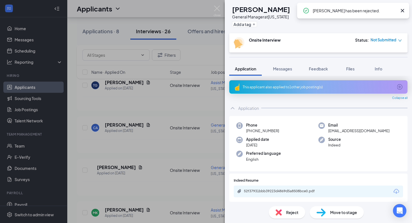
click at [236, 190] on div "52f37931bbb39223d4869d5a8508bce0.pdf" at bounding box center [283, 191] width 78 height 4
click at [236, 207] on div "Reject" at bounding box center [286, 213] width 36 height 12
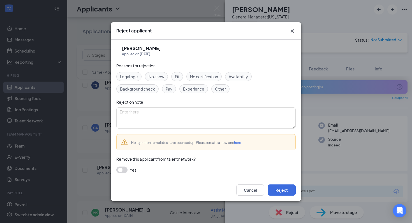
click at [193, 88] on span "Experience" at bounding box center [193, 89] width 21 height 6
click at [236, 191] on button "Reject" at bounding box center [281, 190] width 28 height 11
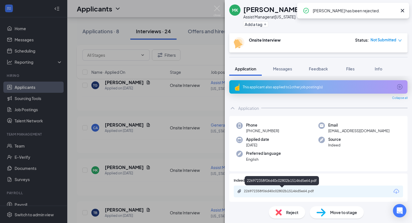
click at [236, 190] on div "226972358f06d40c02802b15146d5e64.pdf" at bounding box center [283, 191] width 78 height 4
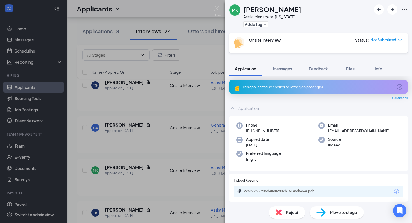
click at [236, 207] on div "Reject" at bounding box center [286, 213] width 36 height 12
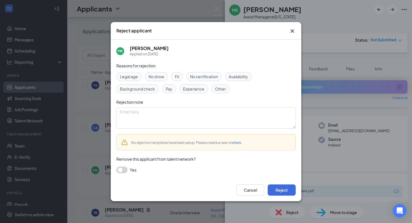
click at [202, 89] on span "Experience" at bounding box center [193, 89] width 21 height 6
click at [236, 191] on button "Reject" at bounding box center [281, 190] width 28 height 11
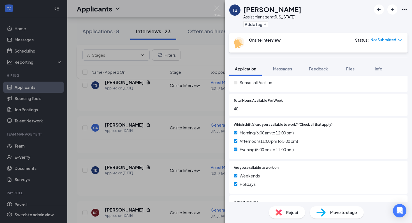
scroll to position [227, 0]
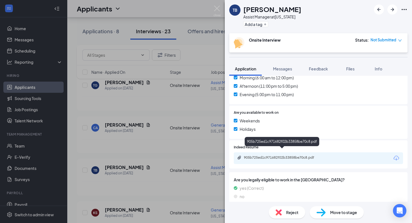
click at [236, 156] on div "905b725ed1c971682f02b33858be70c8.pdf" at bounding box center [283, 158] width 78 height 4
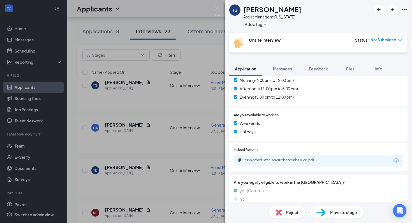
click at [236, 207] on div "Reject" at bounding box center [286, 213] width 36 height 12
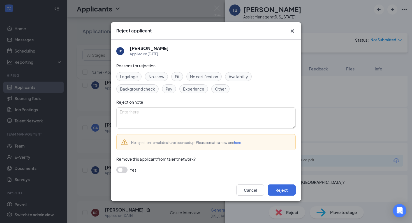
click at [189, 90] on span "Experience" at bounding box center [193, 89] width 21 height 6
click at [236, 190] on button "Reject" at bounding box center [281, 190] width 28 height 11
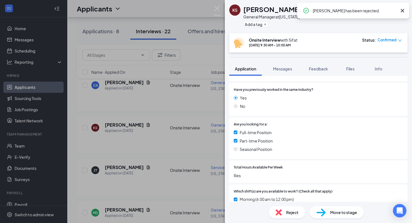
scroll to position [227, 0]
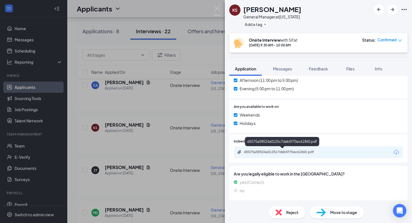
click at [236, 153] on div "d5575a58524a0125c7deb5f70ac61860.pdf" at bounding box center [283, 152] width 78 height 4
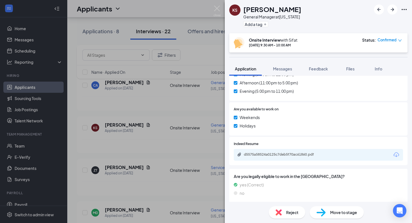
click at [236, 207] on div "Reject" at bounding box center [286, 213] width 36 height 12
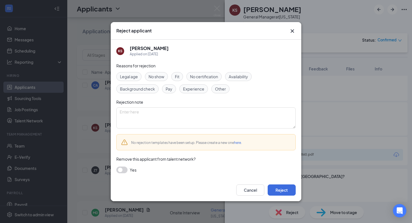
click at [191, 87] on span "Experience" at bounding box center [193, 89] width 21 height 6
click at [236, 189] on button "Reject" at bounding box center [281, 190] width 28 height 11
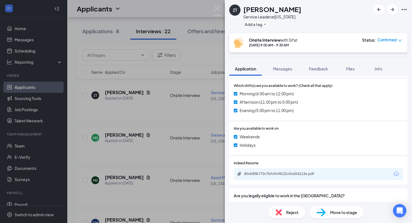
scroll to position [227, 0]
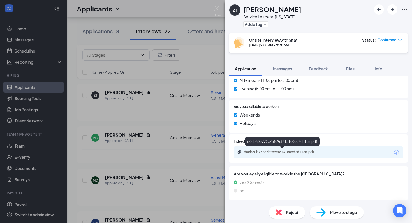
click at [268, 153] on div "d0cb80b772c7bfc9cf8131c0cd2d113a.pdf" at bounding box center [283, 152] width 78 height 4
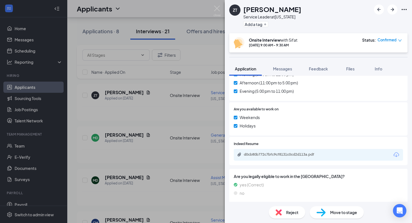
click at [337, 213] on span "Move to stage" at bounding box center [343, 213] width 27 height 6
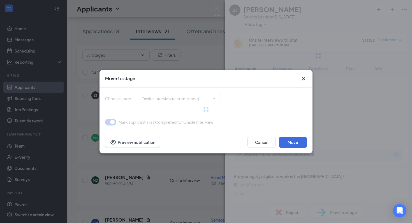
type input "Background Check (next stage)"
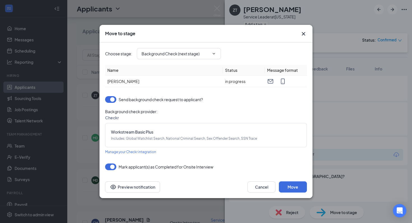
click at [303, 34] on icon "Cross" at bounding box center [303, 34] width 7 height 7
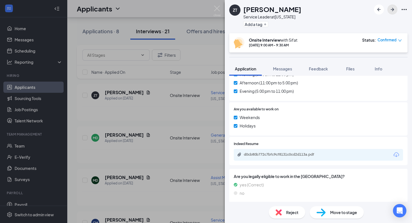
click at [391, 10] on icon "ArrowRight" at bounding box center [391, 9] width 3 height 3
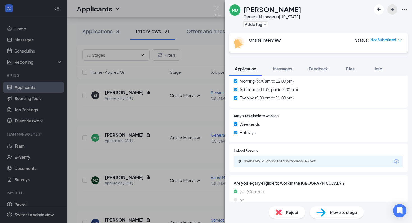
scroll to position [243, 0]
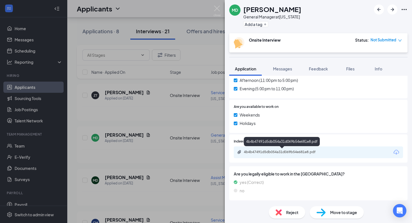
click at [266, 150] on div "4b4b47491d5db054a31d069b54e681e8.pdf" at bounding box center [283, 152] width 78 height 4
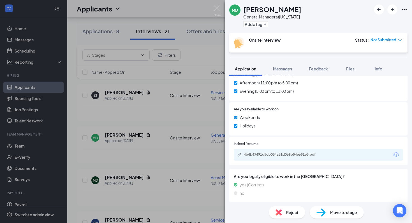
click at [279, 211] on img at bounding box center [278, 213] width 6 height 6
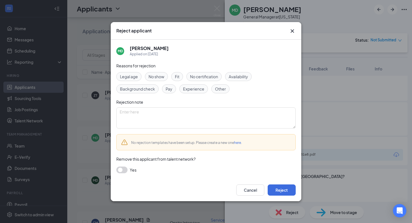
click at [193, 87] on span "Experience" at bounding box center [193, 89] width 21 height 6
click at [277, 189] on button "Reject" at bounding box center [281, 190] width 28 height 11
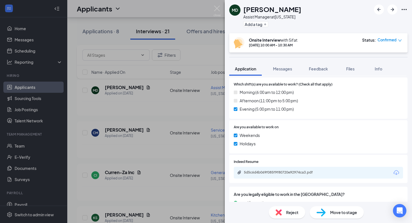
scroll to position [243, 0]
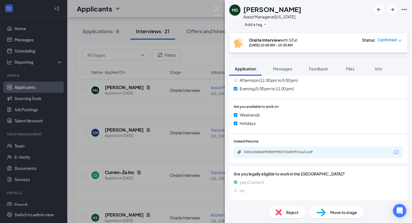
click at [285, 153] on div "5d5c6d4b069f085f9f80720e92974ca3.pdf" at bounding box center [283, 152] width 78 height 4
click at [279, 212] on img at bounding box center [278, 213] width 6 height 6
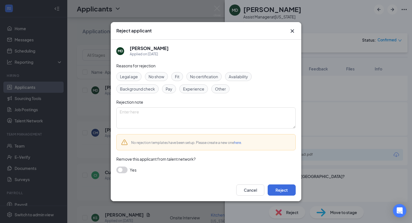
click at [294, 28] on icon "Cross" at bounding box center [292, 31] width 7 height 7
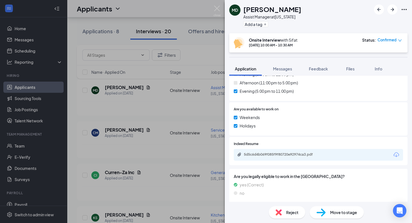
click at [283, 213] on div "Reject" at bounding box center [286, 213] width 36 height 12
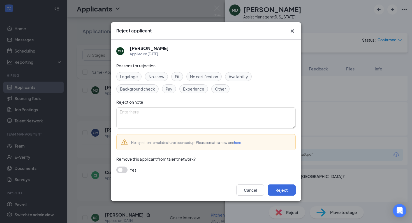
click at [192, 90] on span "Experience" at bounding box center [193, 89] width 21 height 6
click at [284, 190] on button "Reject" at bounding box center [281, 190] width 28 height 11
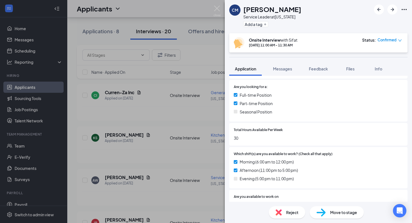
scroll to position [227, 0]
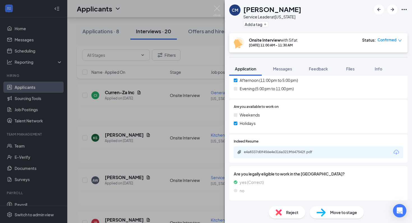
click at [270, 155] on div "e4a8337d0f456e4e316a3219f647542f.pdf" at bounding box center [282, 152] width 91 height 5
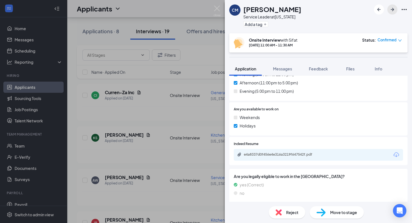
click at [393, 8] on icon "ArrowRight" at bounding box center [392, 9] width 7 height 7
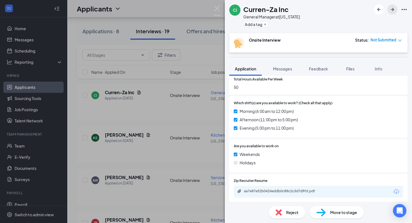
scroll to position [267, 0]
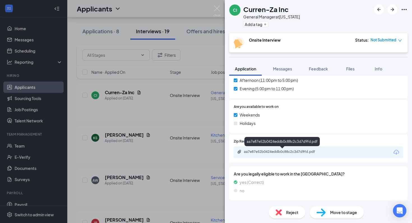
click at [256, 151] on div "aa7e87e52b0424eddb0c88c2c3d7d9fd.pdf" at bounding box center [283, 152] width 78 height 4
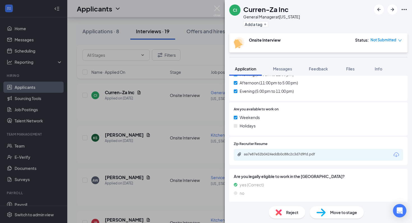
click at [283, 213] on div "Reject" at bounding box center [286, 213] width 36 height 12
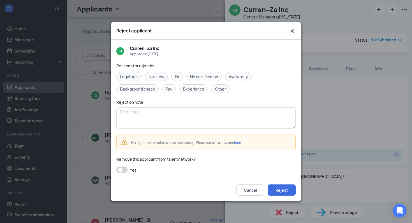
click at [220, 89] on span "Other" at bounding box center [220, 89] width 11 height 6
click at [194, 121] on textarea at bounding box center [205, 118] width 179 height 21
type textarea "Ad"
click at [279, 189] on button "Reject" at bounding box center [281, 190] width 28 height 11
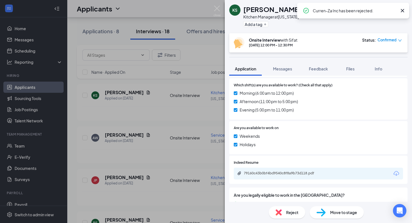
scroll to position [227, 0]
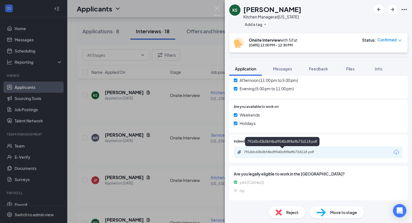
click at [285, 151] on div "79160c43b0bf4bd9540c8f8a9b73d118.pdf" at bounding box center [283, 152] width 78 height 4
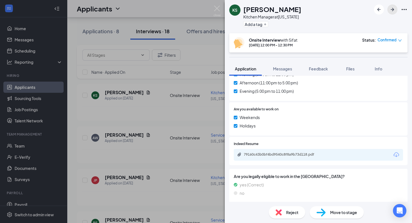
click at [393, 9] on icon "ArrowRight" at bounding box center [391, 9] width 3 height 3
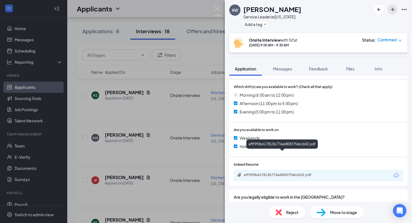
scroll to position [227, 0]
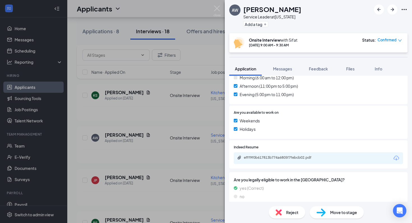
click at [268, 156] on div "efff9f0b617813b774a6805f7febcb02.pdf" at bounding box center [283, 158] width 78 height 4
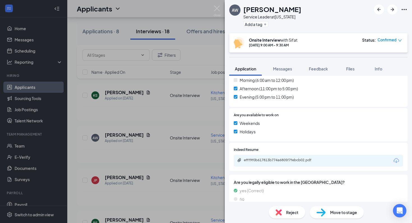
click at [261, 158] on div "efff9f0b617813b774a6805f7febcb02.pdf" at bounding box center [283, 160] width 78 height 4
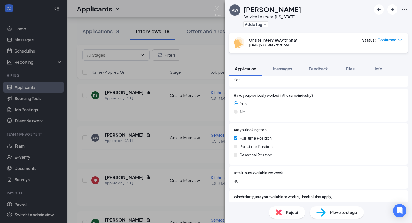
scroll to position [100, 0]
click at [392, 10] on icon "ArrowRight" at bounding box center [392, 9] width 7 height 7
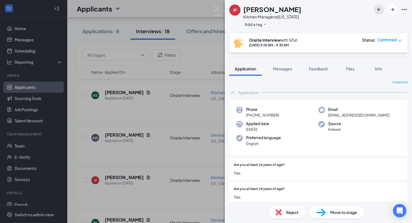
click at [376, 9] on icon "ArrowLeftNew" at bounding box center [378, 9] width 7 height 7
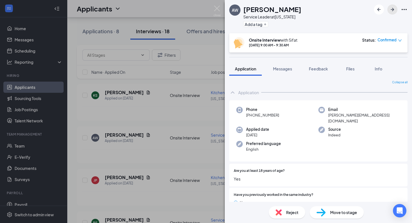
click at [392, 9] on icon "ArrowRight" at bounding box center [392, 9] width 7 height 7
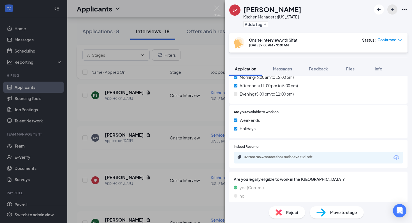
scroll to position [251, 0]
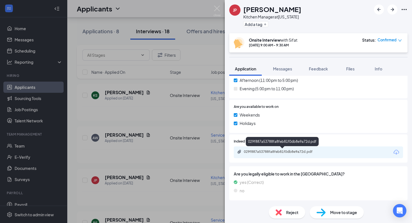
click at [263, 153] on div "029f887a53788fa8feb81f0db8e9a72d.pdf" at bounding box center [283, 152] width 78 height 4
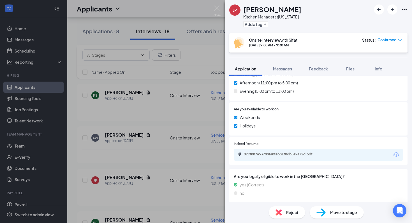
scroll to position [921, 0]
click at [392, 9] on icon "ArrowRight" at bounding box center [392, 9] width 7 height 7
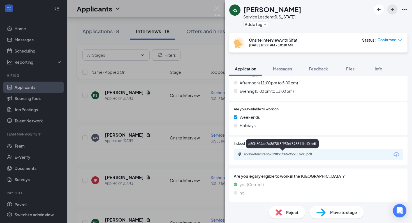
scroll to position [203, 0]
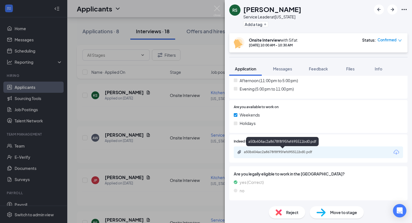
click at [258, 154] on div "a50b604ac2a8678f8f95fef695511bd0.pdf" at bounding box center [282, 152] width 91 height 5
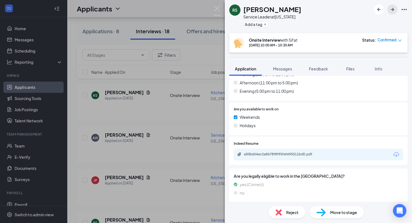
click at [391, 9] on icon "ArrowRight" at bounding box center [392, 9] width 7 height 7
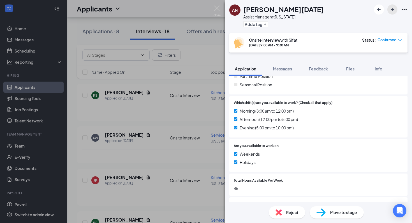
scroll to position [203, 0]
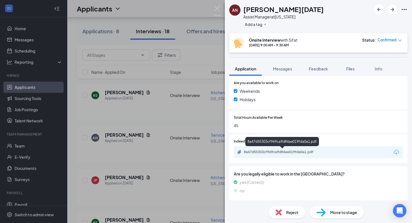
click at [261, 151] on div "8a47d55303cf969ca9d84ae019fda0a1.pdf" at bounding box center [283, 152] width 78 height 4
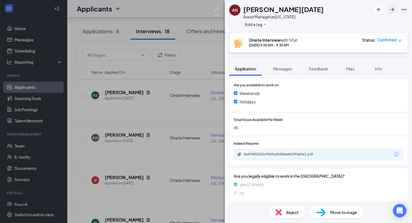
click at [392, 10] on icon "ArrowRight" at bounding box center [392, 9] width 7 height 7
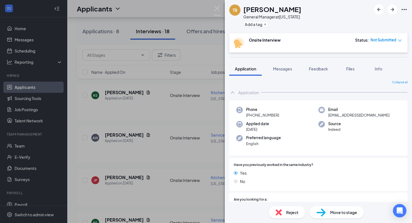
click at [192, 87] on div "TB Todd Bergman General Manager at New York Add a tag Onsite Interview Status :…" at bounding box center [206, 111] width 412 height 223
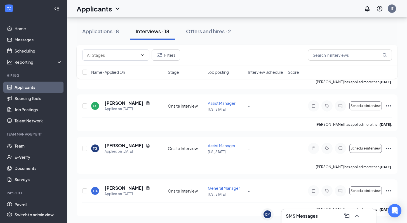
scroll to position [2320, 0]
click at [214, 188] on span "General Manager" at bounding box center [224, 188] width 32 height 5
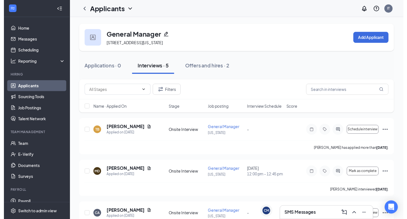
scroll to position [116, 0]
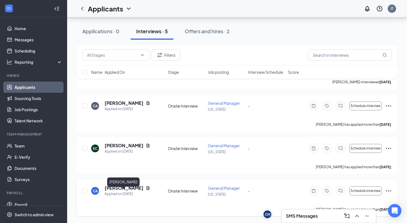
click at [121, 189] on h5 "Crystal Andries" at bounding box center [124, 188] width 39 height 6
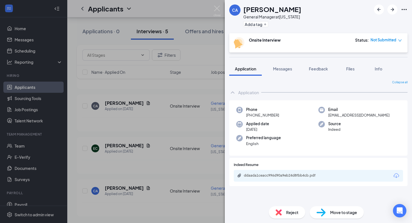
click at [274, 176] on div "ddaada1ceacc996d90a9eb24d8fbb4cb.pdf" at bounding box center [283, 176] width 78 height 4
click at [131, 147] on div "CA Crystal Andries General Manager at New York Add a tag Onsite Interview Statu…" at bounding box center [206, 111] width 412 height 223
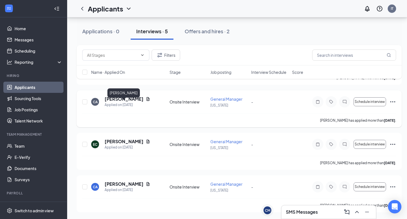
click at [122, 102] on h5 "Crystal Almonte" at bounding box center [124, 99] width 39 height 6
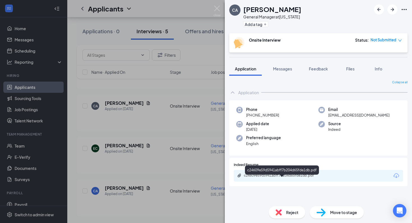
click at [259, 176] on div "c24609e59d5941abff7b204d65fde1db.pdf" at bounding box center [283, 176] width 78 height 4
click at [125, 175] on div "CA Crystal Almonte General Manager at New York Add a tag Onsite Interview Statu…" at bounding box center [206, 111] width 412 height 223
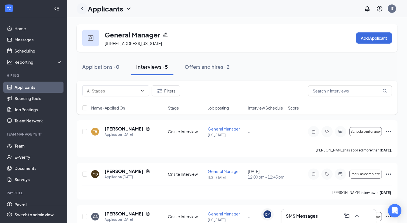
click at [83, 8] on icon "ChevronLeft" at bounding box center [82, 8] width 7 height 7
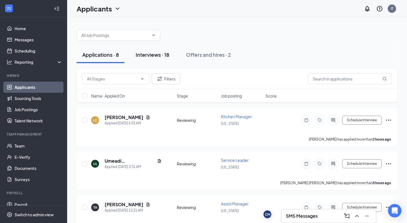
click at [151, 56] on div "Interviews · 18" at bounding box center [153, 54] width 34 height 7
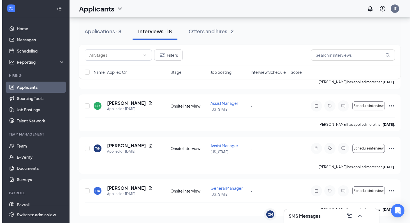
scroll to position [2320, 0]
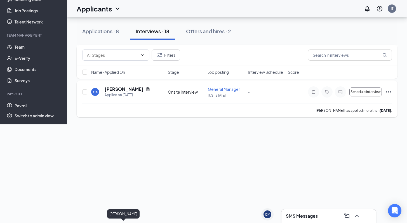
click at [117, 92] on h5 "Crystal Andries" at bounding box center [124, 89] width 39 height 6
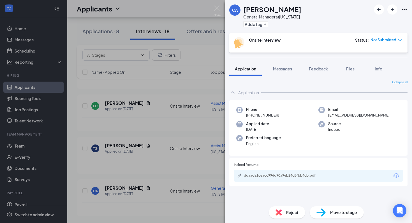
click at [267, 174] on div "ddaada1ceacc996d90a9eb24d8fbb4cb.pdf" at bounding box center [283, 176] width 78 height 4
click at [117, 147] on div "CA Crystal Andries General Manager at New York Add a tag Onsite Interview Statu…" at bounding box center [206, 111] width 412 height 223
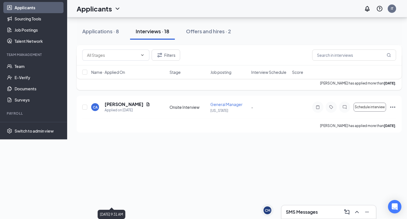
click at [119, 65] on h5 "Tamia Guess" at bounding box center [124, 62] width 39 height 6
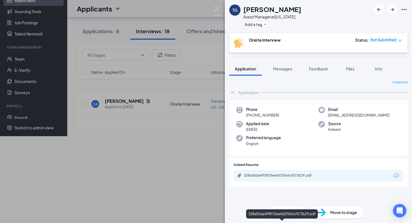
click at [255, 177] on div "328a05da4ff8f33ee4d2f566cf573b29.pdf" at bounding box center [283, 176] width 78 height 4
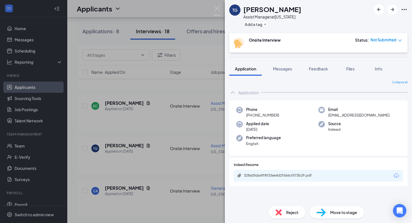
click at [278, 213] on img at bounding box center [278, 213] width 6 height 6
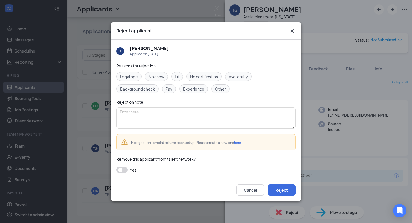
click at [194, 91] on span "Experience" at bounding box center [193, 89] width 21 height 6
click at [282, 189] on button "Reject" at bounding box center [281, 190] width 28 height 11
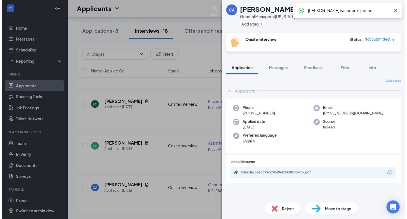
scroll to position [2238, 0]
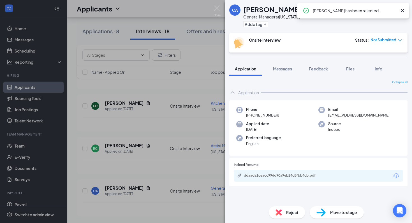
click at [403, 11] on icon "Cross" at bounding box center [402, 10] width 7 height 7
click at [379, 10] on icon "ArrowLeftNew" at bounding box center [378, 9] width 3 height 3
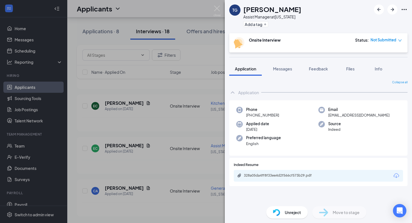
click at [193, 171] on div "TG Tamia Guess Assist Manager at New York Add a tag Onsite Interview Status : N…" at bounding box center [206, 111] width 412 height 223
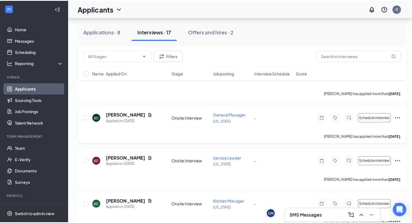
scroll to position [1926, 0]
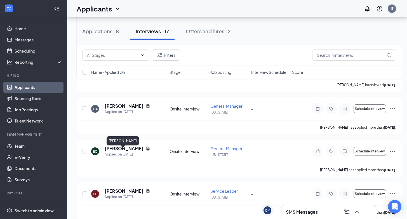
click at [115, 24] on h5 "Nawa Worrell" at bounding box center [124, 21] width 39 height 6
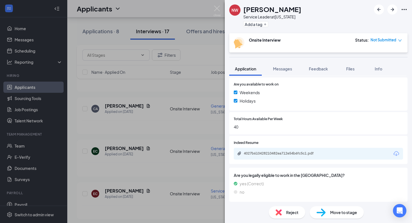
scroll to position [203, 0]
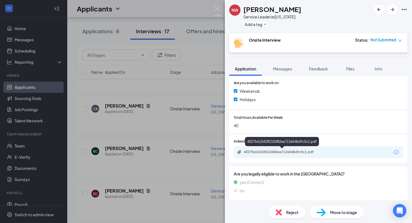
click at [259, 150] on div "4027b610428210482ea712e54b6fc5c1.pdf" at bounding box center [317, 153] width 169 height 12
click at [258, 152] on div "4027b610428210482ea712e54b6fc5c1.pdf" at bounding box center [283, 152] width 78 height 4
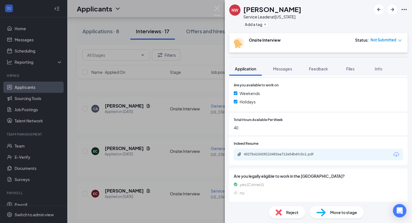
click at [286, 213] on span "Reject" at bounding box center [292, 213] width 12 height 6
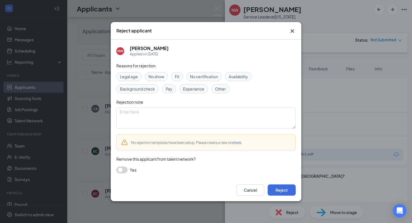
click at [189, 93] on div "Experience" at bounding box center [193, 89] width 29 height 9
click at [284, 193] on button "Reject" at bounding box center [281, 190] width 28 height 11
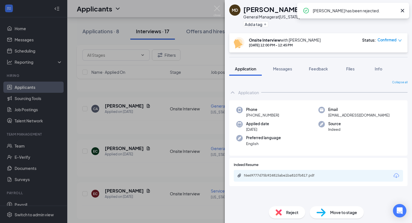
click at [158, 128] on div "MD Mohamed Diop General Manager at New York Add a tag Onsite Interview with Ivy…" at bounding box center [206, 111] width 412 height 223
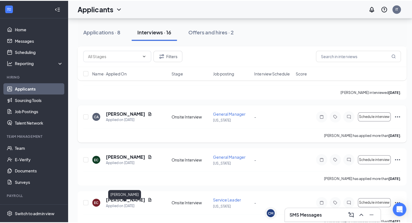
scroll to position [1781, 0]
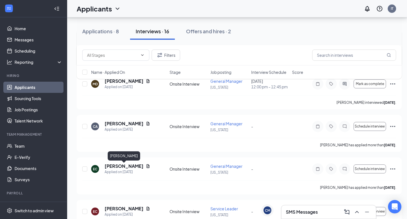
click at [122, 42] on h5 "WILLIAM HARRIS" at bounding box center [124, 39] width 39 height 6
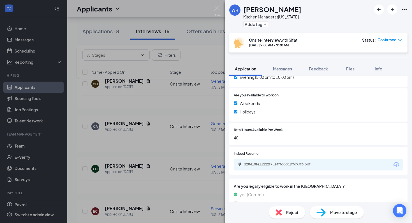
scroll to position [203, 0]
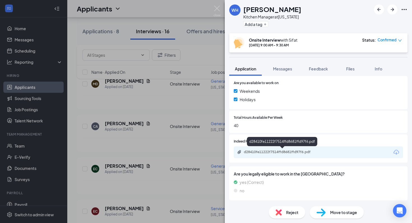
click at [282, 152] on div "d28410fe11222f7514ffd8681ffd97f6.pdf" at bounding box center [283, 152] width 78 height 4
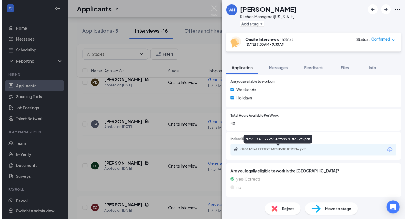
scroll to position [201, 0]
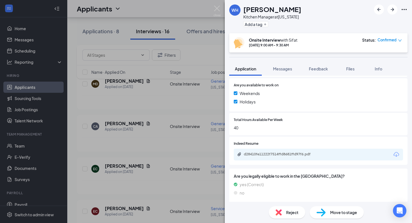
click at [155, 154] on div "WH WILLIAM HARRIS Kitchen Manager at New York Add a tag Onsite Interview with S…" at bounding box center [206, 111] width 412 height 223
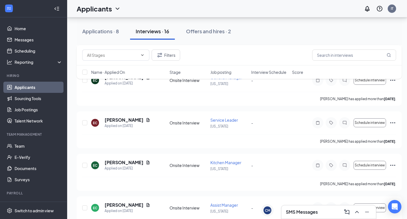
scroll to position [449, 0]
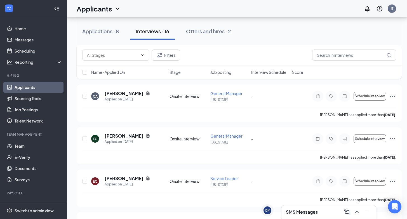
click at [259, 72] on span "Interview Schedule" at bounding box center [268, 72] width 35 height 6
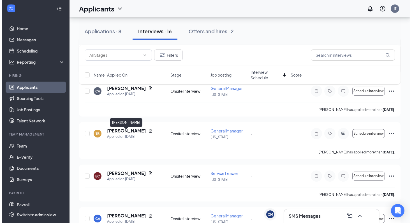
scroll to position [461, 0]
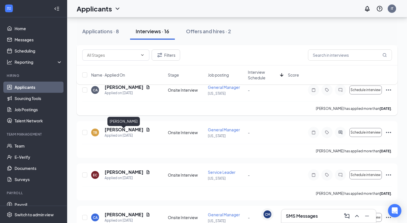
click at [120, 90] on h5 "Crystal Almonte" at bounding box center [124, 87] width 39 height 6
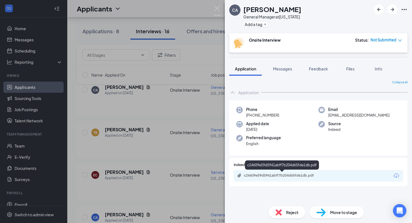
click at [276, 175] on div "c24609e59d5941abff7b204d65fde1db.pdf" at bounding box center [283, 176] width 78 height 4
click at [140, 157] on div "CA Crystal Almonte General Manager at New York Add a tag Onsite Interview Statu…" at bounding box center [206, 111] width 412 height 223
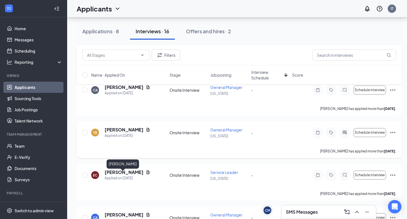
click at [123, 133] on h5 "Todd Bergman" at bounding box center [124, 130] width 39 height 6
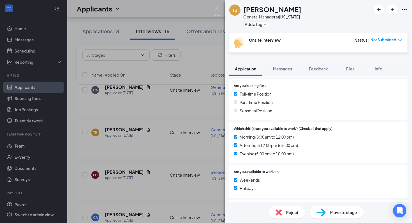
scroll to position [203, 0]
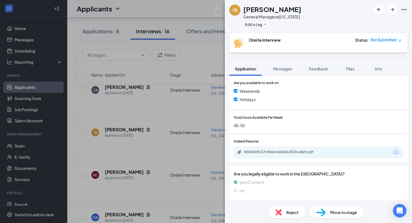
click at [251, 153] on div "682044df137c9666c4a3e013023ca8a9.pdf" at bounding box center [283, 152] width 78 height 4
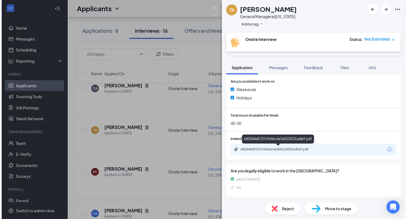
scroll to position [201, 0]
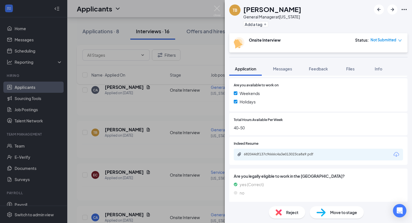
click at [144, 174] on div "TB Todd Bergman General Manager at New York Add a tag Onsite Interview Status :…" at bounding box center [206, 111] width 412 height 223
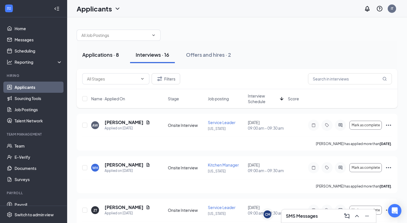
click at [104, 51] on div "Applications · 8" at bounding box center [100, 54] width 37 height 7
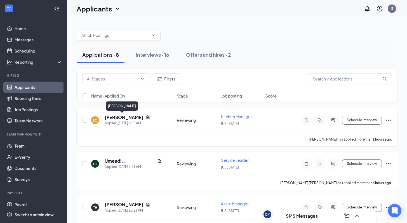
click at [115, 118] on h5 "Luz Castillo" at bounding box center [124, 118] width 39 height 6
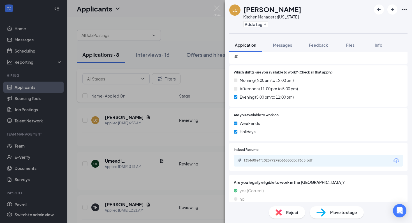
scroll to position [203, 0]
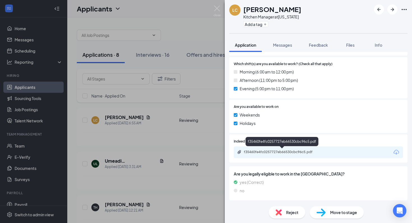
click at [272, 153] on div "f35460fe4fc0257727eb66530cbc96c5.pdf" at bounding box center [283, 152] width 78 height 4
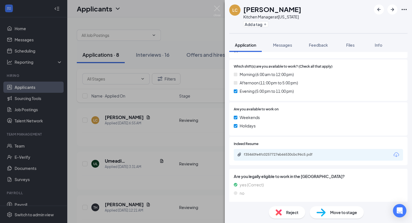
click at [171, 144] on div "LC Luz Castillo Kitchen Manager at New York Add a tag Application Messages Feed…" at bounding box center [206, 111] width 412 height 223
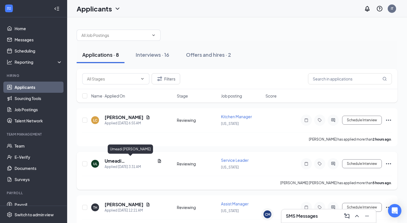
click at [128, 162] on h5 "Umeadi livingston" at bounding box center [130, 161] width 50 height 6
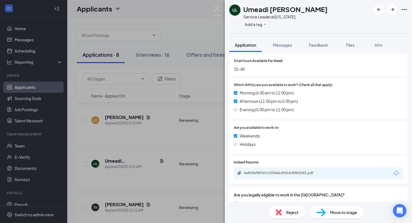
scroll to position [203, 0]
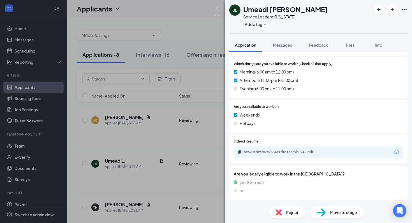
click at [269, 153] on div "6e820ef897e7c2334e1dfd16c89b0242.pdf" at bounding box center [283, 152] width 78 height 4
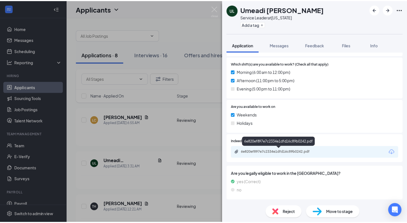
scroll to position [201, 0]
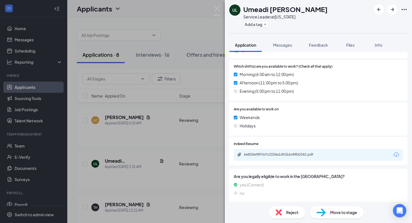
click at [132, 190] on div "UL Umeadi livingston Service Leader at New York Add a tag Application Messages …" at bounding box center [206, 111] width 412 height 223
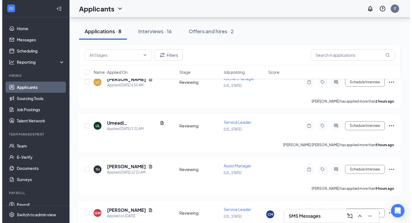
scroll to position [42, 0]
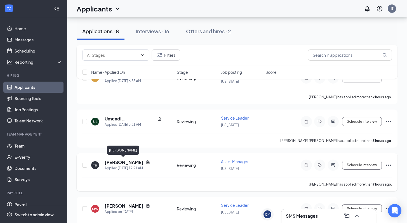
click at [117, 160] on h5 "Teddie Handler" at bounding box center [124, 163] width 39 height 6
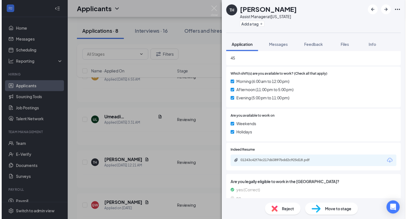
scroll to position [198, 0]
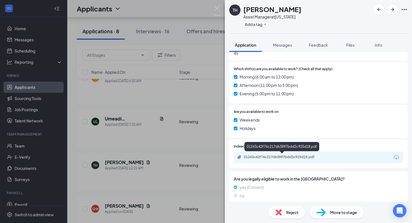
click at [266, 158] on div "01243c42f76c217d63897bdd2c925d18.pdf" at bounding box center [283, 157] width 78 height 4
click at [142, 186] on div "TH Teddie Handler Assist Manager at New York Add a tag Application Messages Fee…" at bounding box center [206, 111] width 412 height 223
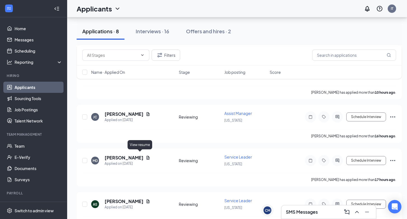
scroll to position [237, 0]
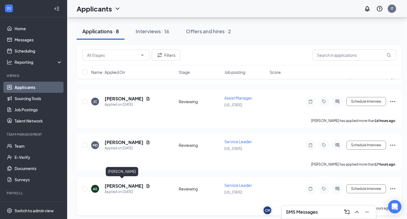
click at [110, 184] on h5 "Amy Sierra" at bounding box center [124, 186] width 39 height 6
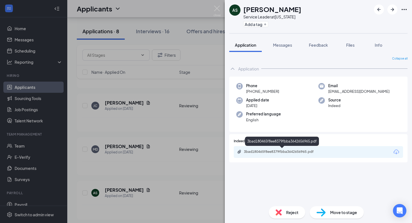
click at [260, 151] on div "3bad180465f8ee8379fbba3642656965.pdf" at bounding box center [283, 152] width 78 height 4
click at [278, 209] on div "Reject" at bounding box center [286, 213] width 36 height 12
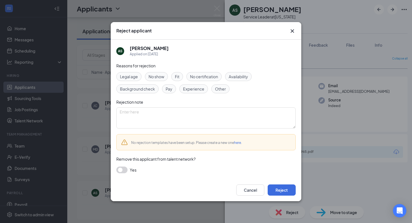
click at [192, 88] on span "Experience" at bounding box center [193, 89] width 21 height 6
click at [280, 187] on button "Reject" at bounding box center [281, 190] width 28 height 11
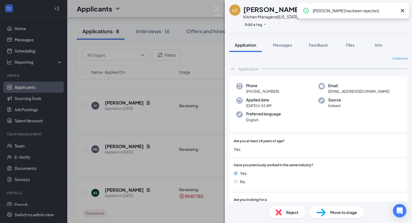
click at [123, 139] on div "LC Luz Castillo Kitchen Manager at New York Add a tag Application Messages Feed…" at bounding box center [206, 111] width 412 height 223
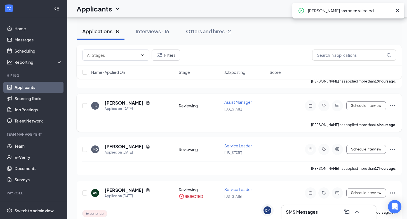
scroll to position [193, 0]
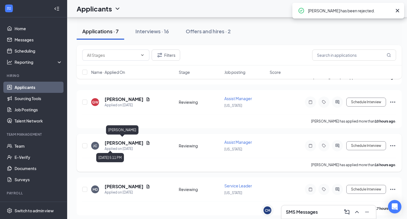
click at [122, 146] on div "Applied on Sep 15" at bounding box center [128, 149] width 46 height 6
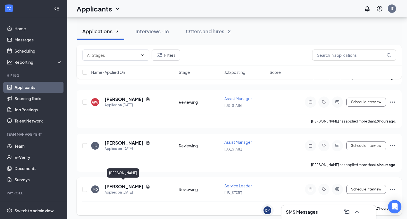
click at [121, 184] on h5 "Michael Davila" at bounding box center [124, 187] width 39 height 6
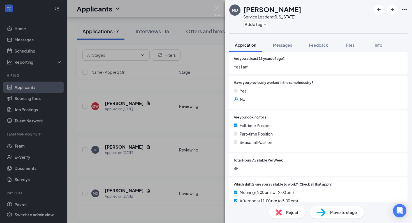
scroll to position [204, 0]
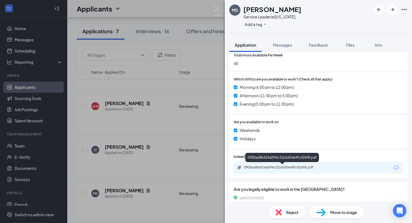
click at [273, 168] on div "5900ad86424a094c31b5d54e9fc426f8.pdf" at bounding box center [283, 167] width 78 height 4
click at [281, 214] on img at bounding box center [278, 213] width 6 height 6
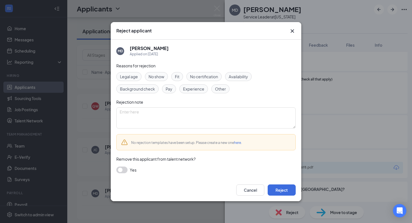
click at [200, 90] on span "Experience" at bounding box center [193, 89] width 21 height 6
click at [277, 189] on button "Reject" at bounding box center [281, 190] width 28 height 11
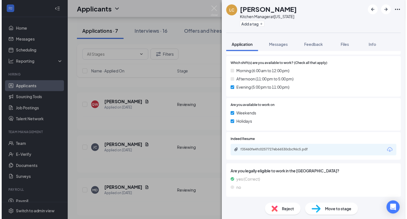
scroll to position [201, 0]
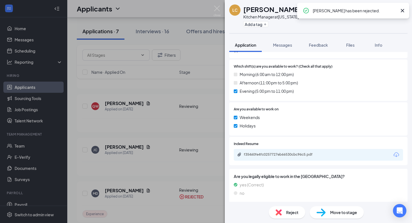
click at [115, 145] on div "LC Luz Castillo Kitchen Manager at New York Add a tag Application Messages Feed…" at bounding box center [206, 111] width 412 height 223
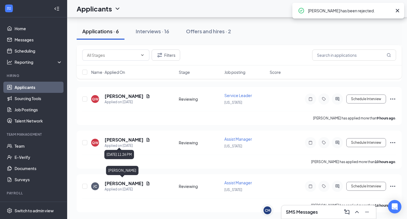
scroll to position [150, 0]
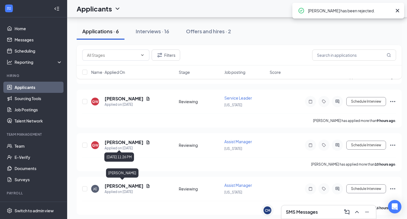
click at [115, 146] on div "Applied on Sep 15" at bounding box center [128, 149] width 46 height 6
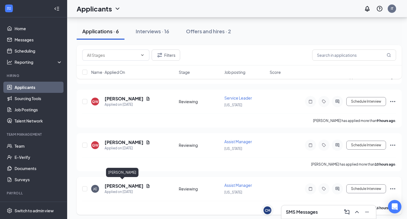
click at [114, 185] on h5 "John Christy" at bounding box center [124, 186] width 39 height 6
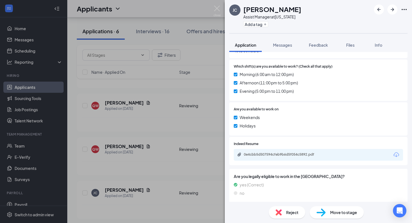
scroll to position [203, 0]
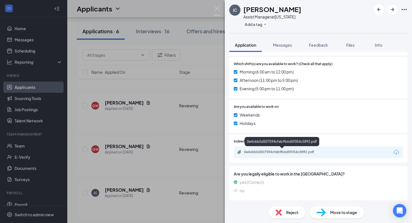
click at [251, 153] on div "0e4cbb5d507594cfeb9b6d5f054c5892.pdf" at bounding box center [283, 152] width 78 height 4
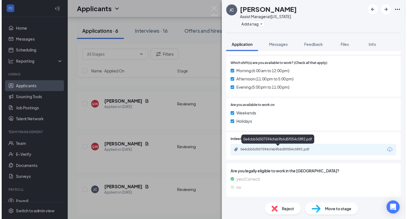
scroll to position [201, 0]
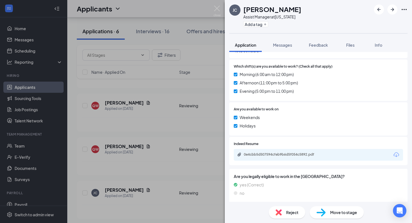
click at [276, 209] on div "Reject" at bounding box center [286, 213] width 36 height 12
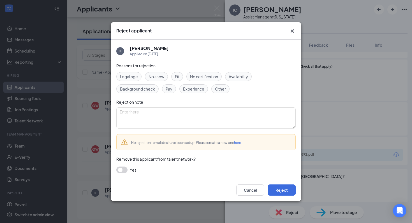
click at [192, 93] on div "Experience" at bounding box center [193, 89] width 29 height 9
click at [286, 191] on button "Reject" at bounding box center [281, 190] width 28 height 11
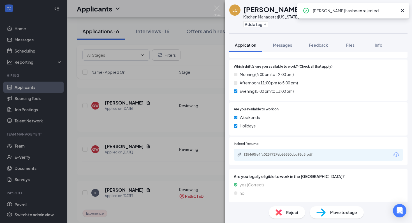
click at [128, 152] on div "LC Luz Castillo Kitchen Manager at New York Add a tag Application Messages Feed…" at bounding box center [206, 111] width 412 height 223
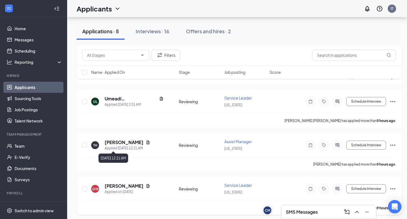
scroll to position [106, 0]
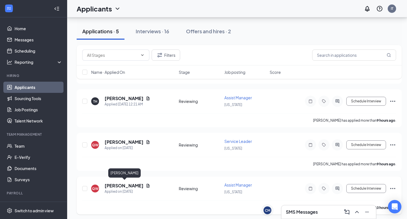
click at [128, 185] on h5 "Quanashia Woodard" at bounding box center [124, 186] width 39 height 6
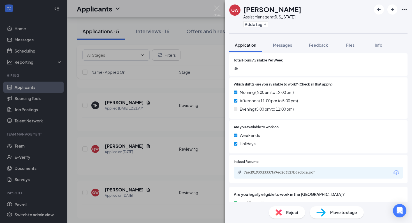
scroll to position [202, 0]
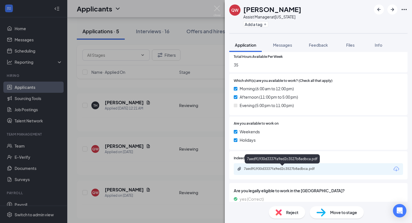
click at [259, 171] on div "7aed91930d3337fa9ed2c3527b8adbca.pdf" at bounding box center [283, 169] width 78 height 4
click at [144, 179] on div "QW Quanashia Woodard Assist Manager at New York Add a tag Application Messages …" at bounding box center [206, 111] width 412 height 223
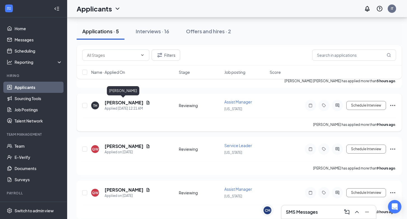
click at [122, 100] on h5 "Teddie Handler" at bounding box center [124, 103] width 39 height 6
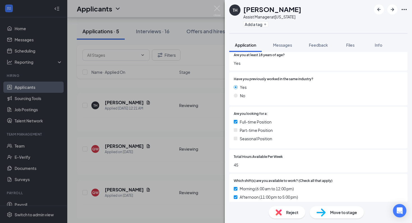
scroll to position [203, 0]
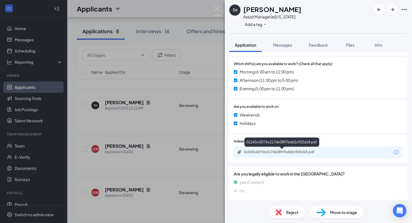
click at [260, 152] on div "01243c42f76c217d63897bdd2c925d18.pdf" at bounding box center [283, 152] width 78 height 4
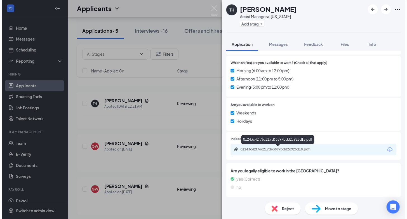
scroll to position [201, 0]
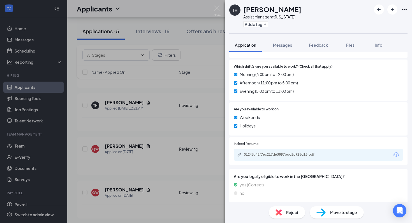
click at [141, 126] on div "TH Teddie Handler Assist Manager at New York Add a tag Application Messages Fee…" at bounding box center [206, 111] width 412 height 223
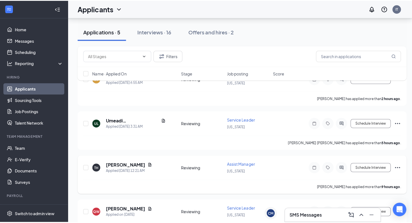
scroll to position [32, 0]
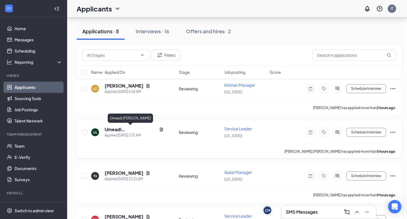
click at [123, 130] on h5 "Umeadi livingston" at bounding box center [131, 130] width 52 height 6
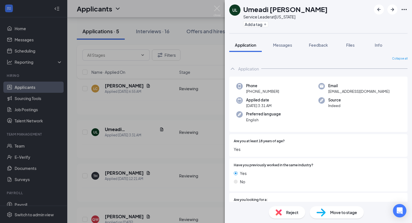
scroll to position [203, 0]
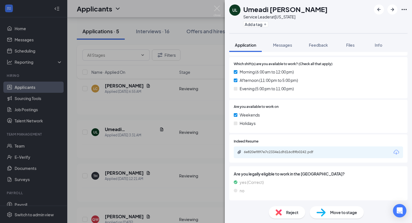
click at [251, 154] on div "6e820ef897e7c2334e1dfd16c89b0242.pdf" at bounding box center [283, 152] width 78 height 4
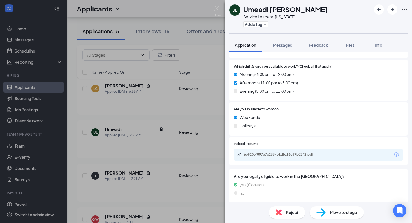
click at [143, 114] on div "UL Umeadi livingston Service Leader at New York Add a tag Application Messages …" at bounding box center [206, 111] width 412 height 223
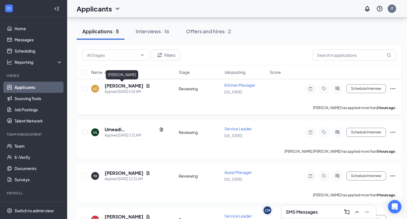
click at [118, 86] on h5 "Luz Castillo" at bounding box center [124, 86] width 39 height 6
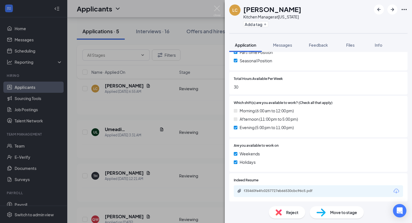
scroll to position [203, 0]
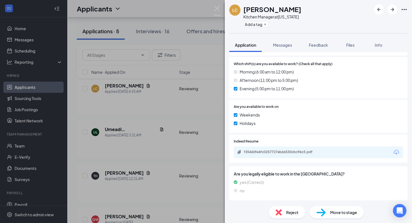
click at [173, 157] on div "LC Luz Castillo Kitchen Manager at New York Add a tag Application Messages Feed…" at bounding box center [206, 111] width 412 height 223
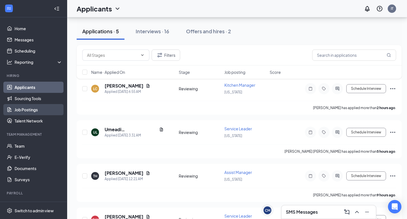
click at [24, 111] on link "Job Postings" at bounding box center [39, 109] width 48 height 11
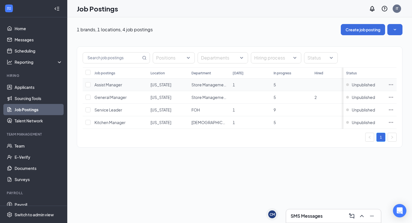
click at [108, 85] on span "Assist Manager" at bounding box center [108, 84] width 28 height 5
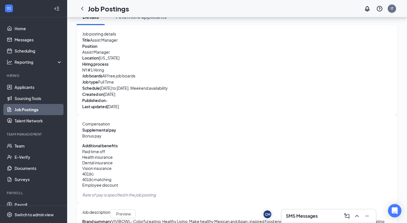
scroll to position [44, 0]
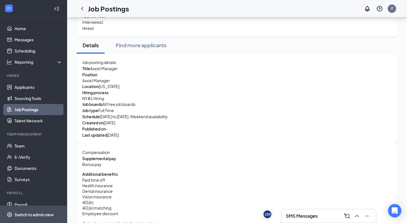
click at [35, 215] on div "Switch to admin view" at bounding box center [34, 215] width 39 height 6
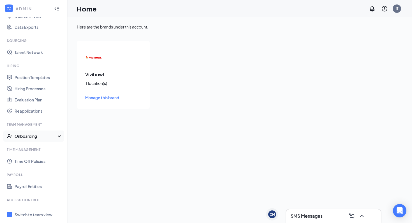
scroll to position [108, 0]
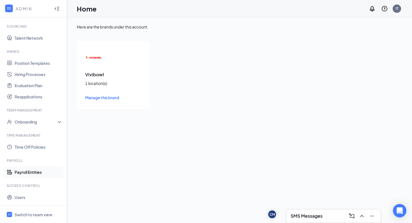
click at [23, 174] on link "Payroll Entities" at bounding box center [39, 172] width 48 height 11
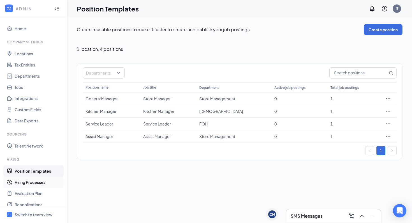
click at [32, 183] on link "Hiring Processes" at bounding box center [39, 182] width 48 height 11
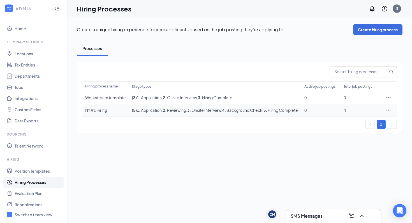
click at [179, 117] on td "( 5 ) 1 . Application , 2 . Reviewing , 3 . Onsite Interview , 4 . Background C…" at bounding box center [215, 110] width 172 height 13
click at [148, 113] on span "1 . Application" at bounding box center [149, 110] width 25 height 5
click at [104, 113] on div "NY#1 Hiring" at bounding box center [105, 111] width 41 height 6
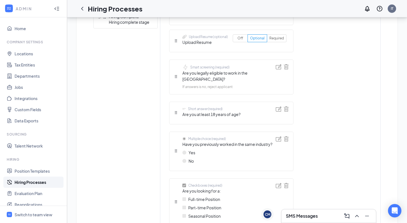
scroll to position [267, 0]
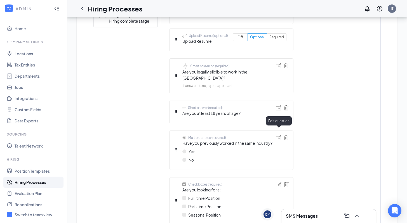
click at [279, 136] on img at bounding box center [279, 138] width 6 height 5
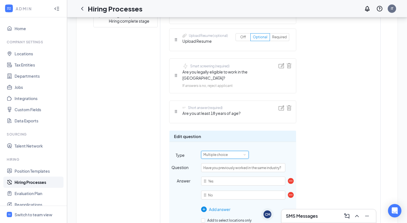
click at [238, 151] on div "Multiple choice" at bounding box center [225, 154] width 43 height 7
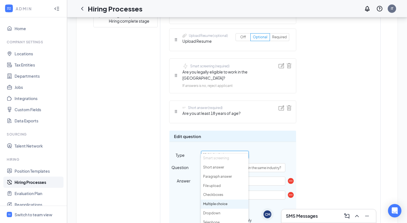
click at [229, 158] on li "Smart screening" at bounding box center [225, 158] width 48 height 9
click at [261, 144] on div "Edit question Type Multiple choice Question Have you previously worked in the s…" at bounding box center [232, 189] width 127 height 117
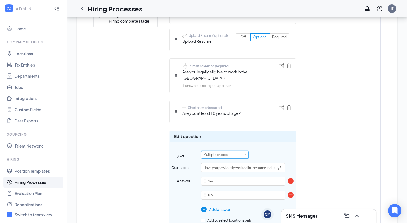
click at [230, 151] on div "Multiple choice" at bounding box center [218, 154] width 28 height 7
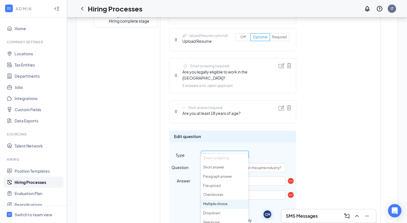
click at [230, 151] on div "Multiple choice" at bounding box center [218, 154] width 28 height 7
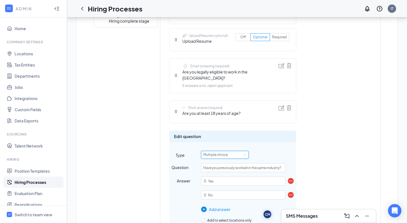
click at [322, 136] on div "Short answer (required) First name Short answer (required) Last name Telephone …" at bounding box center [267, 190] width 196 height 541
click at [242, 151] on div "Multiple choice" at bounding box center [225, 154] width 43 height 7
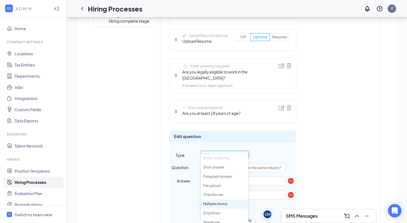
click at [221, 158] on li "Smart screening" at bounding box center [225, 158] width 48 height 9
click at [289, 144] on div "Edit question Type Multiple choice Question Have you previously worked in the s…" at bounding box center [232, 189] width 127 height 117
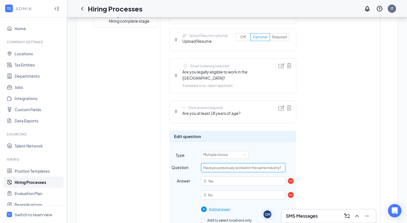
click at [259, 164] on input "Have you previously worked in the same industry?" at bounding box center [243, 168] width 84 height 9
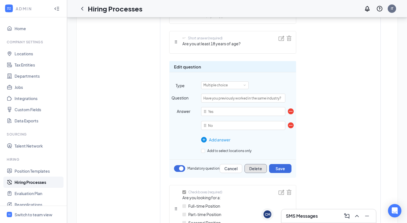
click at [254, 164] on button "Delete" at bounding box center [256, 168] width 22 height 9
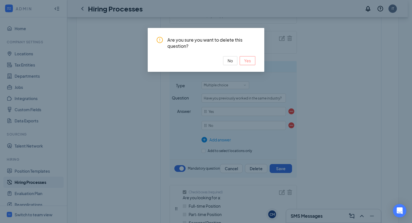
click at [248, 62] on span "Yes" at bounding box center [247, 61] width 7 height 6
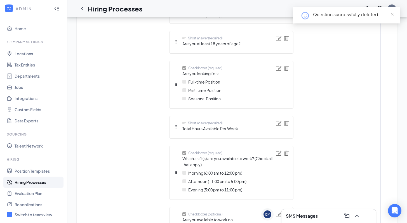
scroll to position [405, 0]
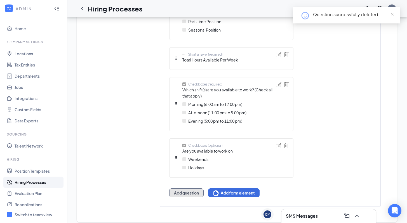
click at [194, 189] on button "Add question" at bounding box center [186, 193] width 34 height 9
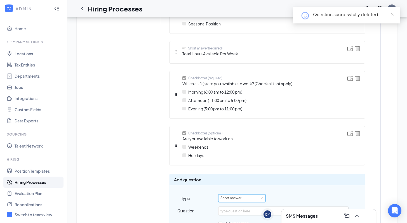
click at [237, 198] on div "Short answer" at bounding box center [233, 198] width 25 height 7
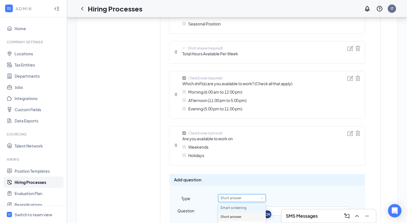
click at [236, 206] on li "Smart screening" at bounding box center [242, 208] width 48 height 9
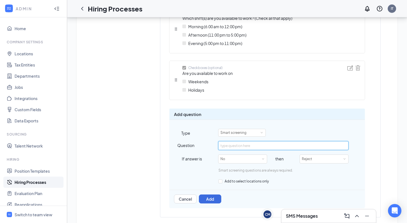
scroll to position [477, 0]
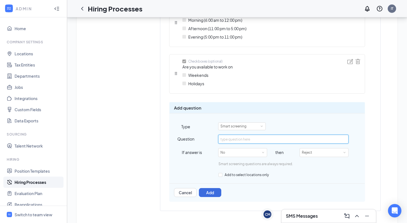
paste input "Have you previously worked in the same industry?"
type input "Have you previously worked in the same industry?"
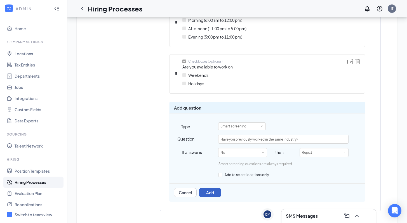
click at [207, 195] on button "Add" at bounding box center [210, 192] width 22 height 9
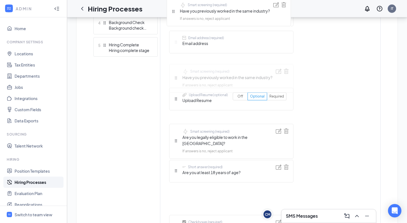
scroll to position [225, 0]
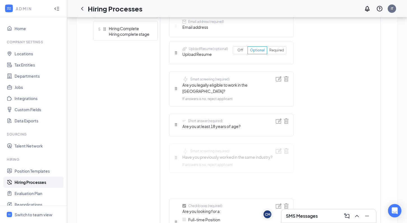
drag, startPoint x: 176, startPoint y: 158, endPoint x: 171, endPoint y: 148, distance: 10.9
click at [171, 148] on div "Short answer (required) First name Short answer (required) Last name Telephone …" at bounding box center [231, 159] width 124 height 453
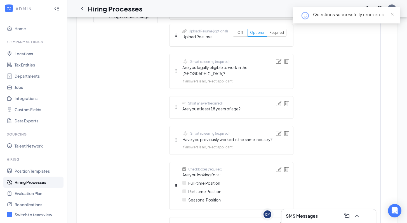
scroll to position [270, 0]
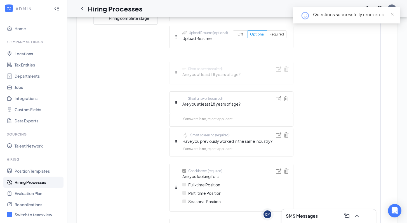
drag, startPoint x: 176, startPoint y: 103, endPoint x: 174, endPoint y: 66, distance: 37.8
click at [174, 66] on div "Short answer (required) First name Short answer (required) Last name Telephone …" at bounding box center [231, 143] width 124 height 453
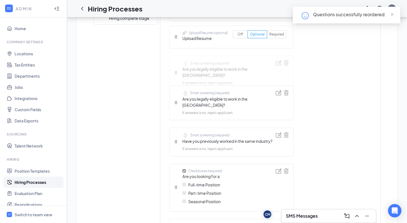
drag, startPoint x: 176, startPoint y: 99, endPoint x: 176, endPoint y: 64, distance: 34.2
click at [176, 64] on div "Short answer (required) First name Short answer (required) Last name Telephone …" at bounding box center [231, 143] width 124 height 453
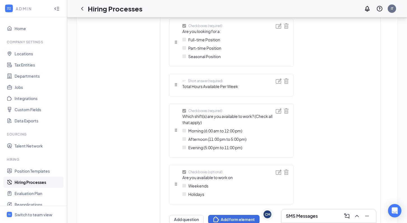
scroll to position [442, 0]
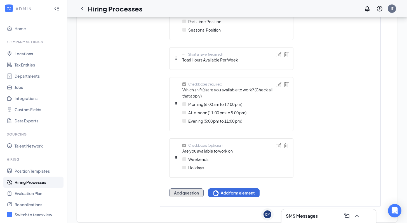
click at [181, 189] on button "Add question" at bounding box center [186, 193] width 34 height 9
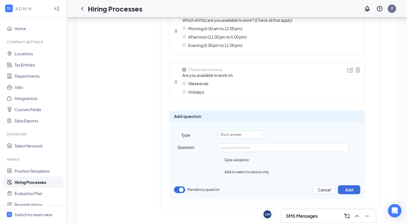
scroll to position [512, 0]
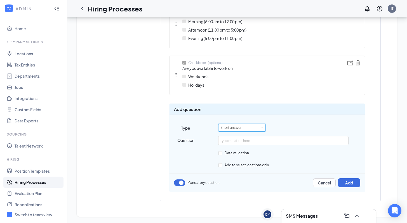
click at [243, 128] on div "Short answer" at bounding box center [233, 127] width 25 height 7
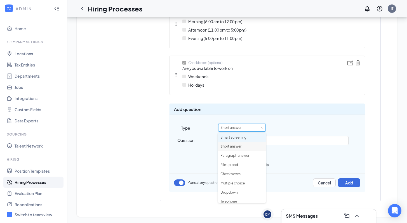
click at [242, 137] on li "Smart screening" at bounding box center [242, 137] width 48 height 9
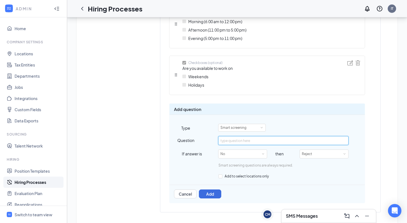
paste input "Have you previously worked in the same industry?"
click at [284, 141] on input "Have you previously worked in the same industry?" at bounding box center [283, 140] width 130 height 9
click at [303, 141] on input "Have you previously worked in the F&B(food and beverage) industry with the same…" at bounding box center [283, 140] width 130 height 9
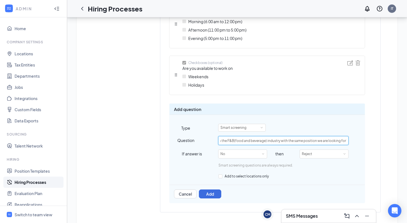
click at [303, 141] on input "Have you previously worked in the F&B(food and beverage) industry with the same…" at bounding box center [283, 140] width 130 height 9
click at [230, 142] on input "Have you previously worked in the F&B(food and beverage) industry with the same…" at bounding box center [283, 140] width 130 height 9
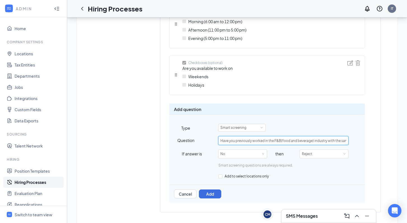
paste input "food and beverage (F&B) industry in the same position we are hir"
type input "Have you previously worked in the food and beverage (F&B) industry in the same …"
click at [212, 193] on button "Add" at bounding box center [210, 194] width 22 height 9
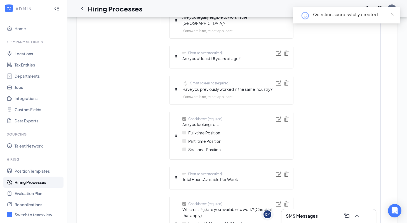
scroll to position [320, 0]
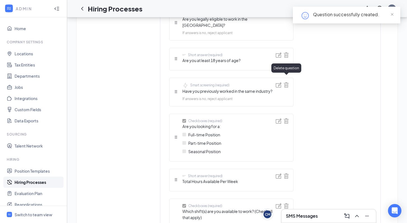
click at [287, 83] on img at bounding box center [286, 85] width 5 height 5
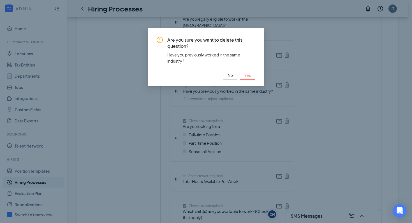
click at [249, 75] on span "Yes" at bounding box center [247, 75] width 7 height 6
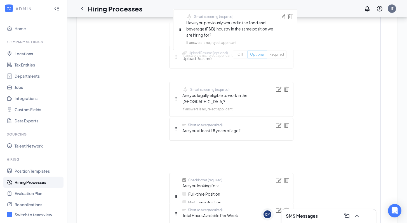
scroll to position [272, 0]
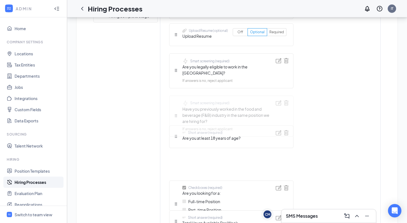
drag, startPoint x: 176, startPoint y: 151, endPoint x: 170, endPoint y: 120, distance: 31.9
click at [170, 120] on div "Short answer (required) First name Short answer (required) Last name Telephone …" at bounding box center [231, 147] width 124 height 465
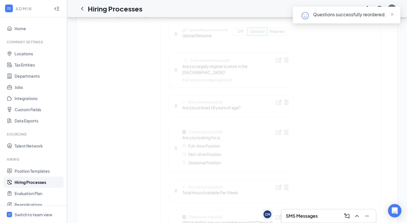
click at [176, 145] on div "Learn how to set up hiring stages and see examples here Add new stage 1 Applica…" at bounding box center [238, 134] width 288 height 510
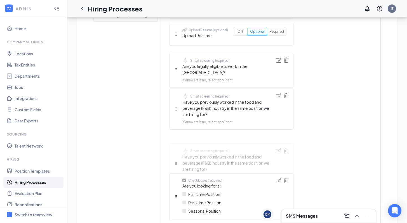
drag, startPoint x: 176, startPoint y: 108, endPoint x: 174, endPoint y: 135, distance: 26.7
click at [174, 135] on div "Short answer (required) First name Short answer (required) Last name Telephone …" at bounding box center [231, 146] width 124 height 465
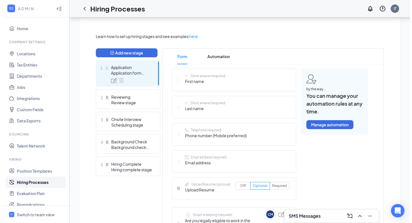
scroll to position [119, 0]
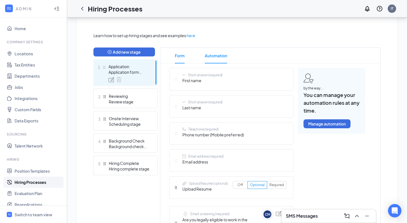
click at [215, 54] on span "Automation" at bounding box center [216, 56] width 22 height 16
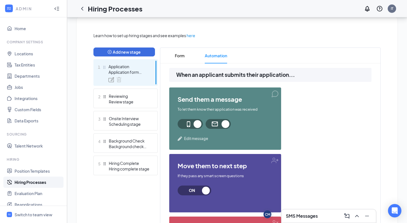
click at [191, 138] on span "Edit message" at bounding box center [196, 139] width 24 height 6
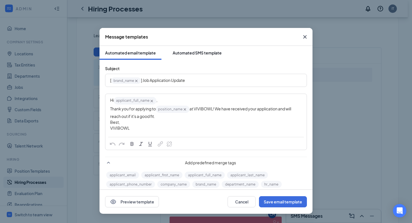
click at [183, 54] on div "Automated SMS template" at bounding box center [196, 53] width 49 height 6
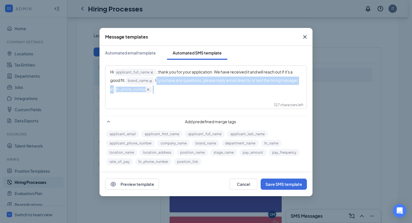
drag, startPoint x: 157, startPoint y: 80, endPoint x: 161, endPoint y: 93, distance: 13.5
click at [161, 93] on div "Hi applicant_full_name‌‌‌‌ {{applicant_full_name}} , thank you for your applica…" at bounding box center [206, 80] width 192 height 25
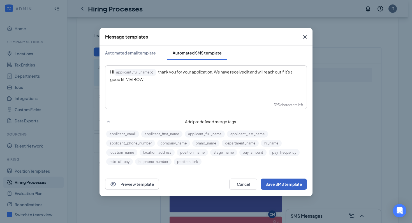
click at [269, 185] on button "Save SMS template" at bounding box center [283, 184] width 46 height 11
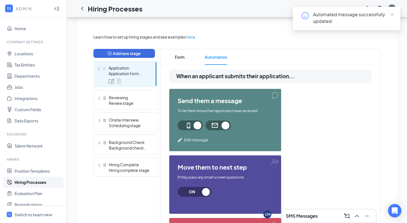
scroll to position [115, 0]
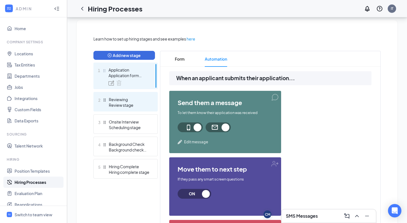
click at [129, 102] on div "Review stage" at bounding box center [129, 105] width 41 height 6
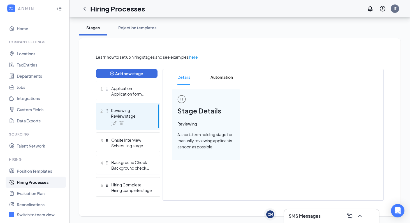
scroll to position [97, 0]
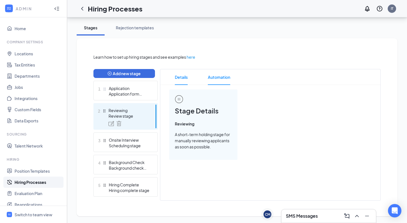
click at [218, 75] on span "Automation" at bounding box center [219, 77] width 22 height 16
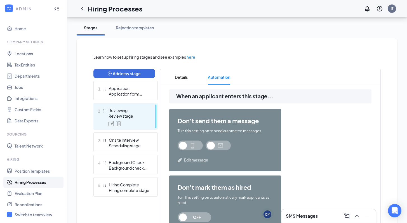
click at [190, 160] on span "Edit message" at bounding box center [196, 161] width 24 height 6
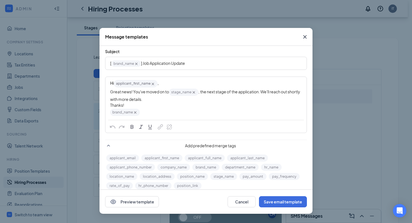
scroll to position [17, 0]
click at [135, 113] on icon "Cross" at bounding box center [135, 112] width 5 height 5
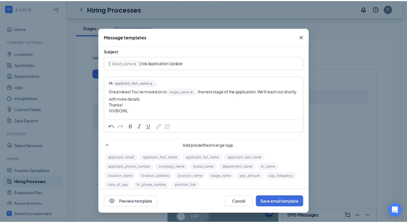
scroll to position [0, 0]
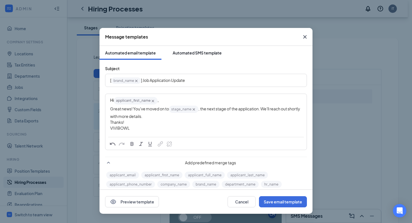
click at [182, 53] on div "Automated SMS template" at bounding box center [196, 53] width 49 height 6
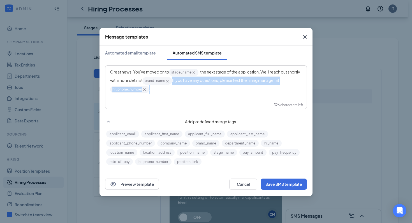
drag, startPoint x: 186, startPoint y: 82, endPoint x: 197, endPoint y: 95, distance: 16.5
click at [197, 95] on div "Great news! You've moved on to stage_name‌‌‌‌ {{stage_name}} , the next stage o…" at bounding box center [206, 81] width 200 height 30
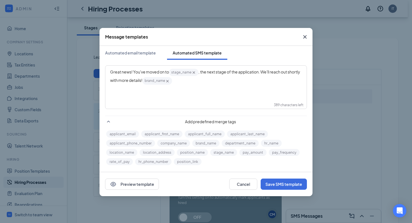
click at [205, 80] on div "Great news! You've moved on to stage_name‌‌‌‌ {{stage_name}} , the next stage o…" at bounding box center [206, 76] width 192 height 17
click at [169, 81] on icon "Cross" at bounding box center [167, 81] width 3 height 3
click at [275, 183] on button "Save SMS template" at bounding box center [283, 184] width 46 height 11
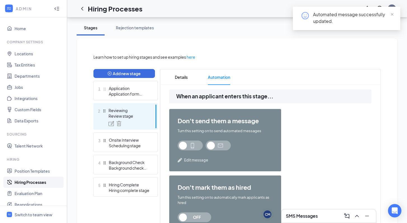
click at [192, 160] on span "Edit message" at bounding box center [196, 161] width 24 height 6
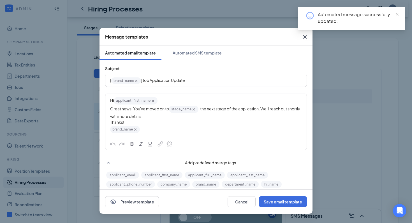
click at [135, 130] on icon "Cross" at bounding box center [135, 130] width 3 height 3
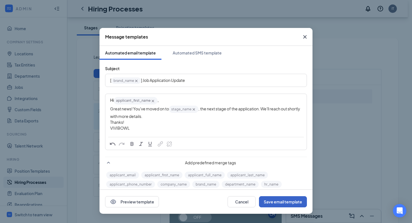
click at [275, 203] on button "Save email template" at bounding box center [283, 202] width 48 height 11
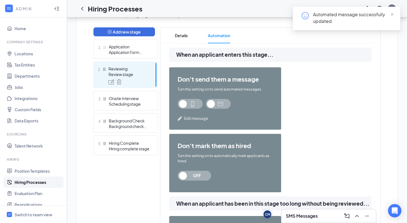
scroll to position [125, 0]
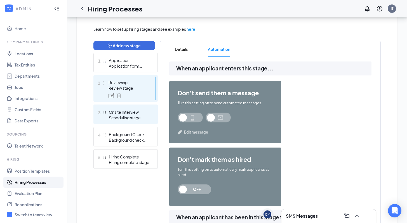
click at [128, 114] on div "Onsite Interview" at bounding box center [129, 112] width 41 height 6
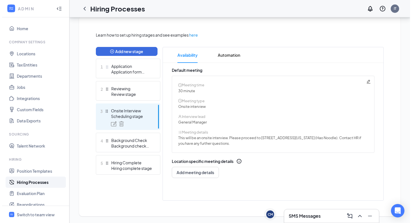
scroll to position [120, 0]
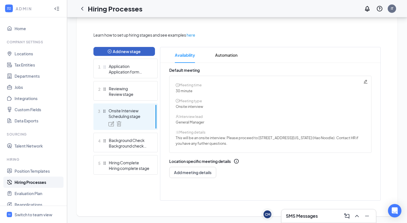
click at [126, 51] on button "Add new stage" at bounding box center [125, 51] width 62 height 9
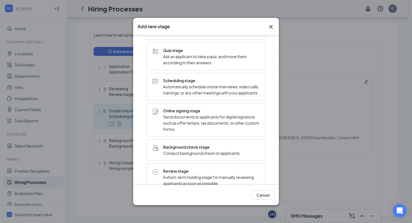
scroll to position [44, 0]
drag, startPoint x: 203, startPoint y: 21, endPoint x: 231, endPoint y: 21, distance: 28.6
click at [232, 21] on div "Add new stage" at bounding box center [206, 27] width 146 height 18
click at [228, 25] on div "Add new stage" at bounding box center [200, 27] width 127 height 6
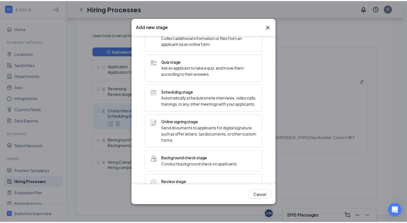
scroll to position [34, 0]
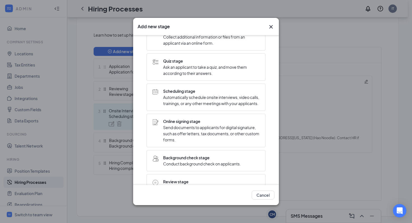
click at [270, 28] on icon "Cross" at bounding box center [270, 27] width 7 height 7
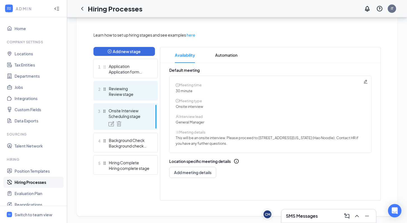
click at [123, 94] on div "Review stage" at bounding box center [129, 95] width 41 height 6
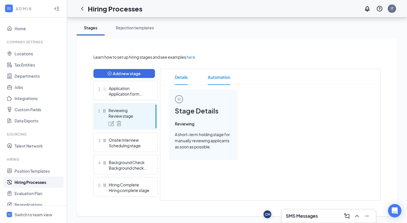
click at [216, 75] on span "Automation" at bounding box center [219, 77] width 22 height 16
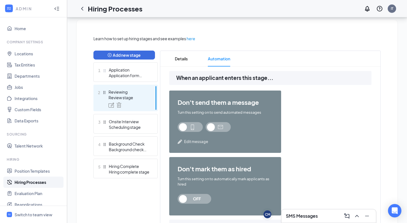
scroll to position [100, 0]
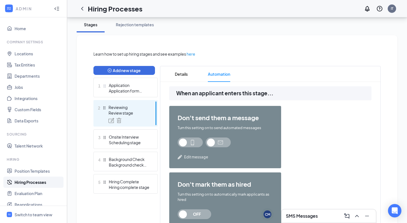
click at [136, 120] on div at bounding box center [129, 120] width 41 height 5
click at [82, 8] on icon "ChevronLeft" at bounding box center [82, 9] width 2 height 4
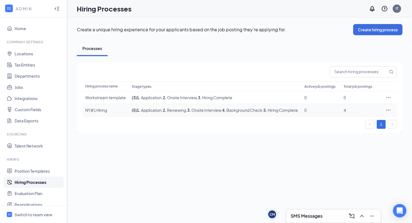
click at [212, 113] on span ", 3 . Onsite Interview" at bounding box center [203, 110] width 35 height 5
click at [152, 117] on td "( 5 ) 1 . Application , 2 . Reviewing , 3 . Onsite Interview , 4 . Background C…" at bounding box center [215, 110] width 172 height 13
click at [100, 113] on div "NY#1 Hiring" at bounding box center [105, 111] width 41 height 6
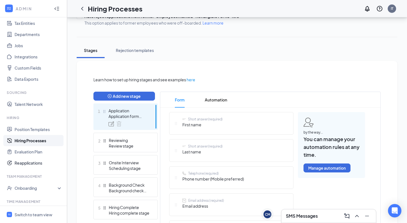
scroll to position [46, 0]
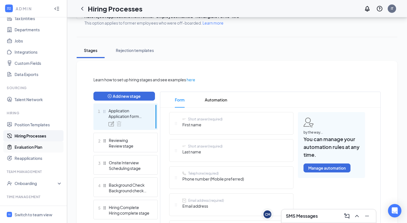
click at [25, 148] on link "Evaluation Plan" at bounding box center [39, 147] width 48 height 11
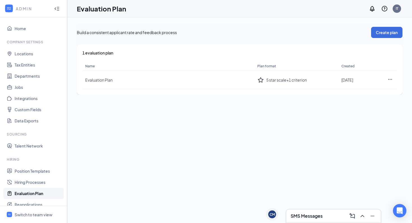
scroll to position [119, 0]
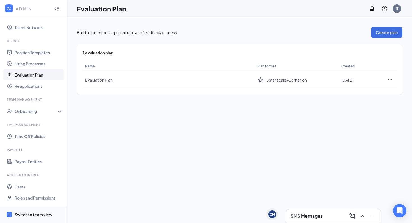
click at [29, 212] on div "Switch to team view" at bounding box center [34, 215] width 38 height 6
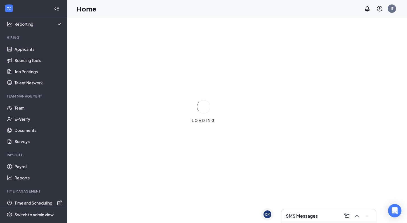
scroll to position [41, 0]
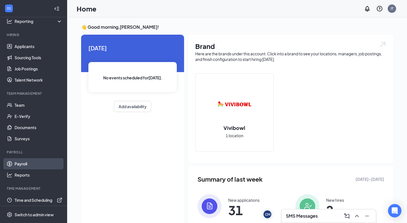
click at [22, 166] on link "Payroll" at bounding box center [39, 163] width 48 height 11
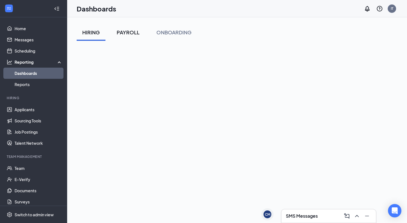
click at [127, 34] on div "PAYROLL" at bounding box center [128, 32] width 23 height 7
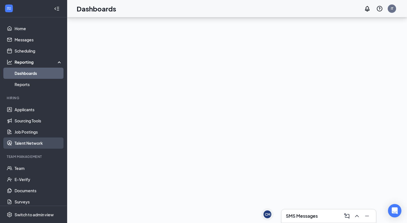
scroll to position [8, 0]
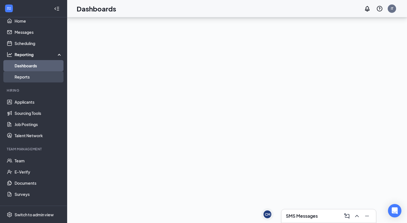
click at [24, 75] on link "Reports" at bounding box center [39, 76] width 48 height 11
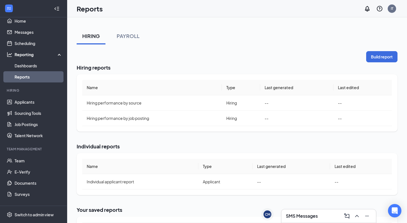
scroll to position [14, 0]
click at [130, 37] on div "PAYROLL" at bounding box center [128, 35] width 23 height 7
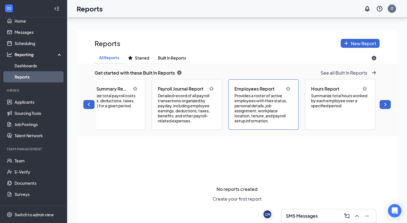
scroll to position [0, 0]
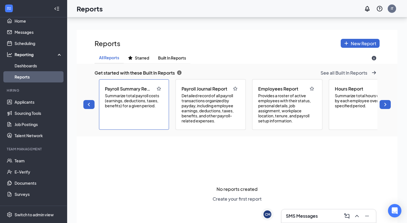
click at [129, 100] on span "Summarize total payroll costs (earnings, deductions, taxes, benefits) for a giv…" at bounding box center [134, 100] width 58 height 15
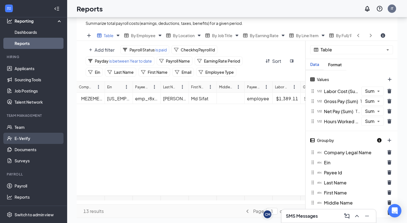
scroll to position [53, 0]
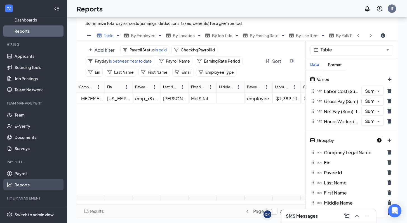
click at [22, 187] on link "Reports" at bounding box center [39, 184] width 48 height 11
